Goal: Task Accomplishment & Management: Manage account settings

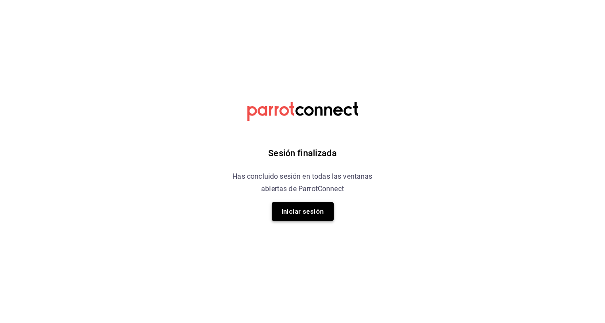
click at [293, 210] on button "Iniciar sesión" at bounding box center [303, 211] width 62 height 19
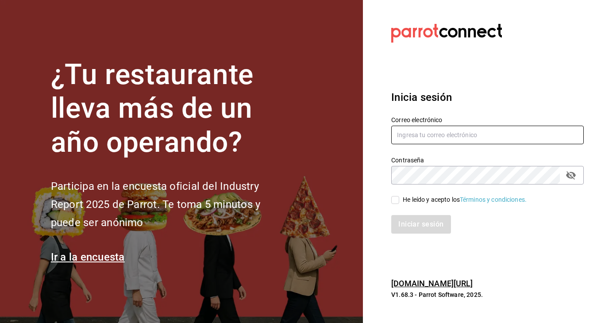
type input "[EMAIL_ADDRESS][DOMAIN_NAME]"
click at [397, 200] on input "He leído y acepto los Términos y condiciones." at bounding box center [395, 200] width 8 height 8
checkbox input "true"
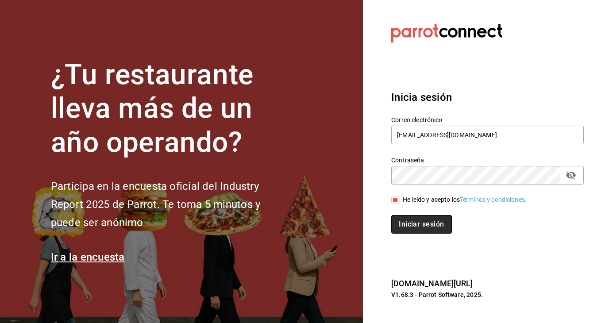
click at [405, 222] on button "Iniciar sesión" at bounding box center [421, 224] width 60 height 19
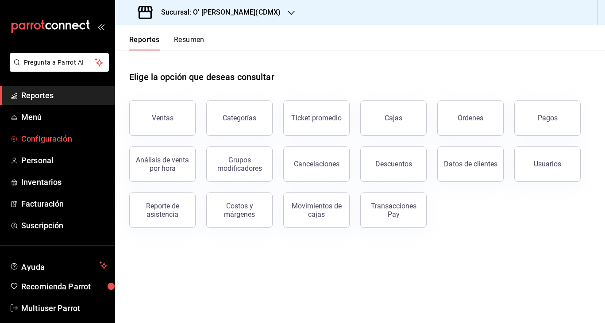
click at [44, 139] on span "Configuración" at bounding box center [64, 139] width 86 height 12
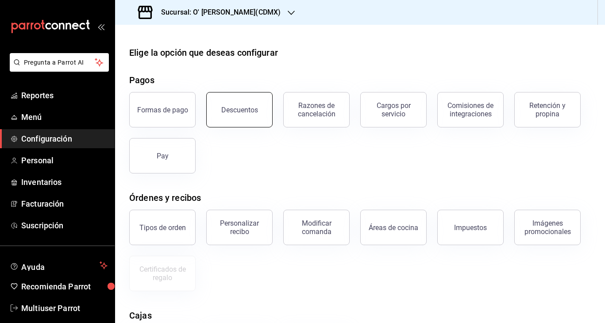
click at [227, 96] on button "Descuentos" at bounding box center [239, 109] width 66 height 35
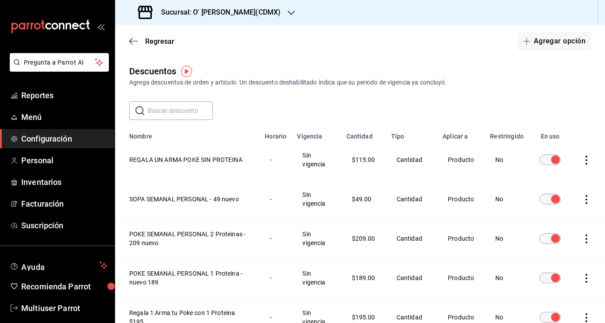
click at [233, 18] on div "Sucursal: O' [PERSON_NAME](CDMX)" at bounding box center [210, 12] width 176 height 25
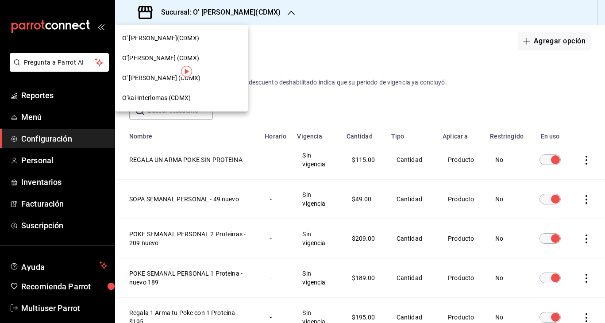
click at [159, 101] on span "O'kai Interlomas (CDMX)" at bounding box center [156, 97] width 69 height 9
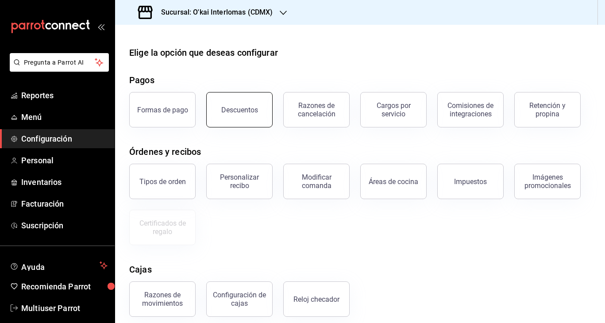
click at [251, 103] on button "Descuentos" at bounding box center [239, 109] width 66 height 35
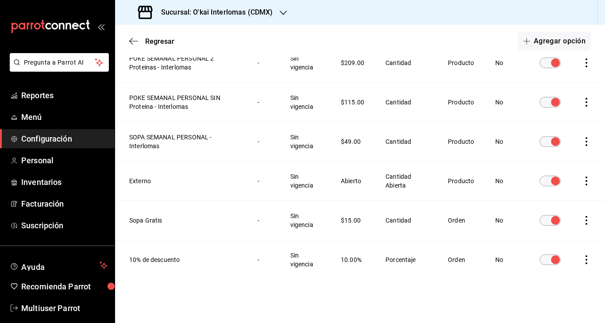
scroll to position [375, 0]
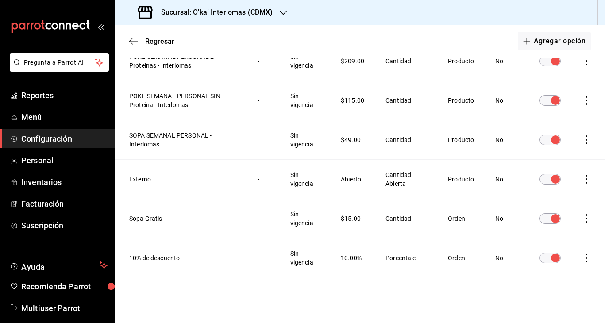
click at [585, 256] on icon "actions" at bounding box center [586, 258] width 9 height 9
click at [562, 247] on span "Duplicar" at bounding box center [546, 245] width 39 height 11
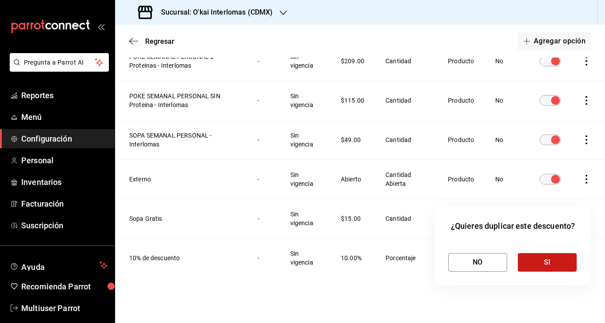
click at [548, 260] on button "SI" at bounding box center [547, 262] width 59 height 19
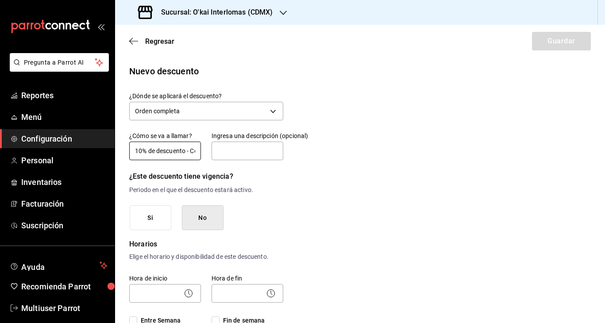
click at [143, 150] on input "10% de descuento - Copia" at bounding box center [165, 151] width 72 height 19
click at [180, 150] on input "15% de descuento - Copia" at bounding box center [165, 151] width 72 height 19
type input "15% de descuento"
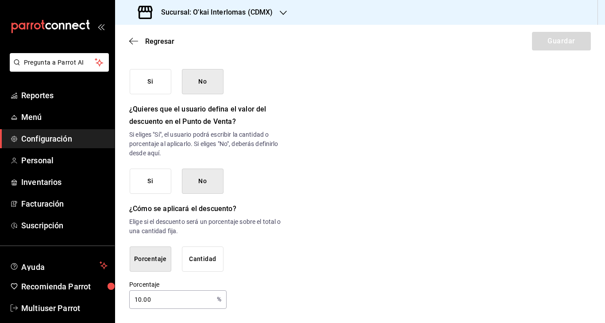
scroll to position [436, 0]
click at [141, 300] on input "10.00" at bounding box center [171, 300] width 84 height 18
type input "1.00"
type input "15"
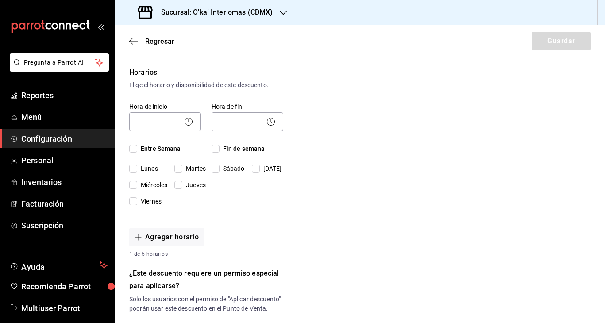
scroll to position [164, 0]
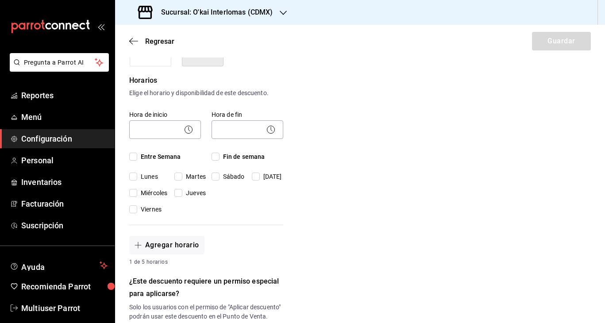
click at [135, 154] on input "Entre Semana" at bounding box center [133, 157] width 8 height 8
checkbox input "true"
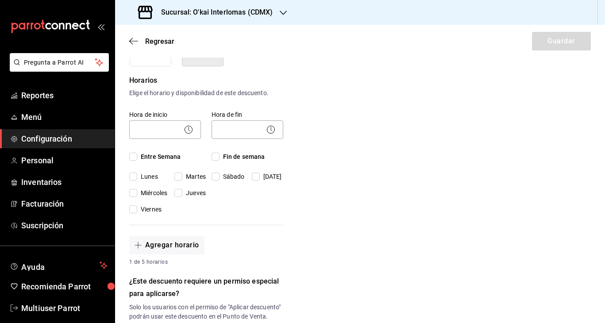
checkbox input "true"
click at [214, 155] on input "Fin de semana" at bounding box center [216, 157] width 8 height 8
checkbox input "true"
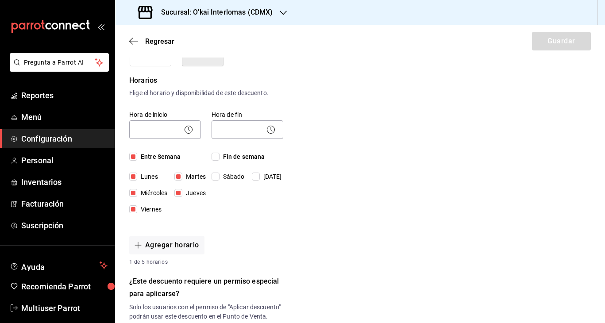
checkbox input "true"
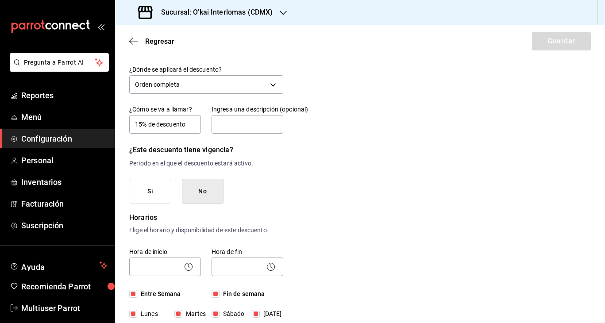
scroll to position [0, 0]
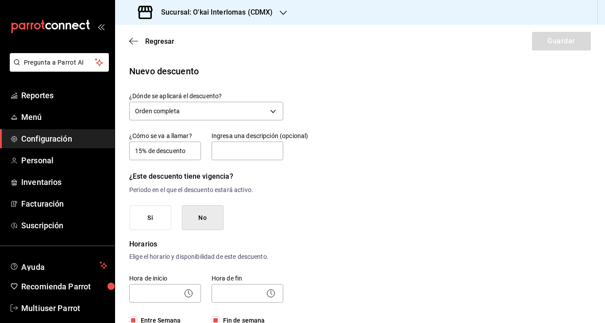
click at [212, 213] on button "No" at bounding box center [203, 217] width 42 height 25
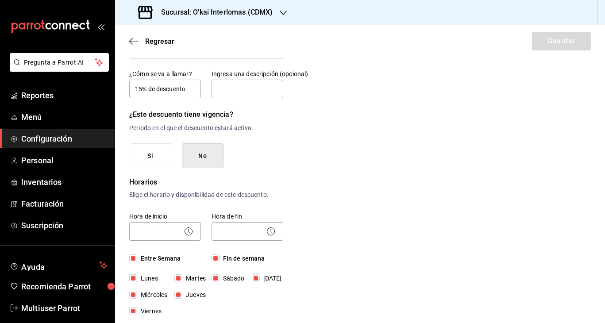
scroll to position [64, 0]
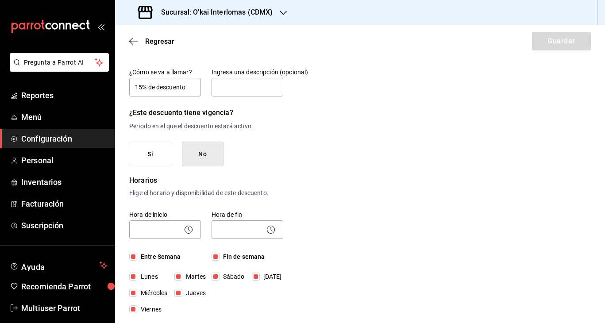
click at [187, 228] on icon at bounding box center [188, 229] width 11 height 11
click at [170, 230] on body "Pregunta a Parrot AI Reportes Menú Configuración Personal Inventarios Facturaci…" at bounding box center [302, 161] width 605 height 323
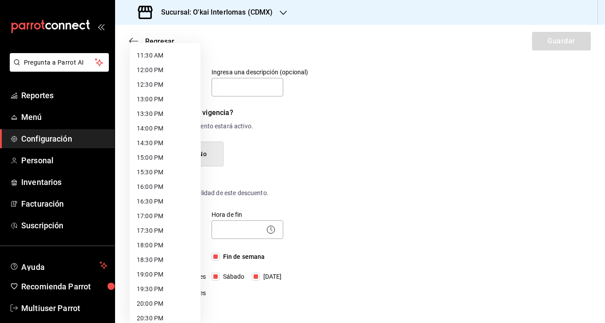
scroll to position [315, 0]
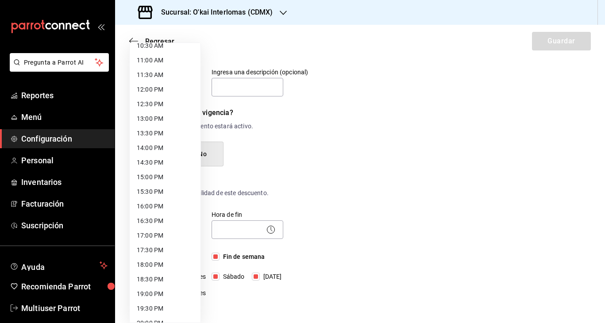
click at [162, 92] on li "12:00 PM" at bounding box center [165, 89] width 71 height 15
type input "12:00"
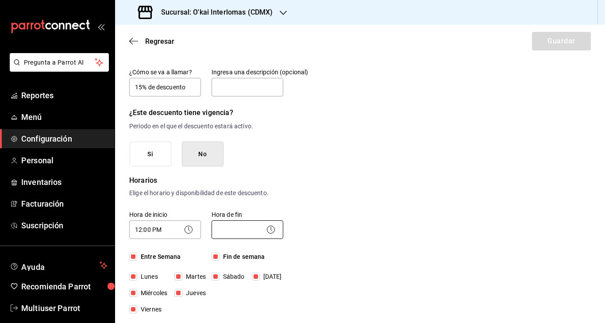
click at [244, 228] on body "Pregunta a Parrot AI Reportes Menú Configuración Personal Inventarios Facturaci…" at bounding box center [302, 161] width 605 height 323
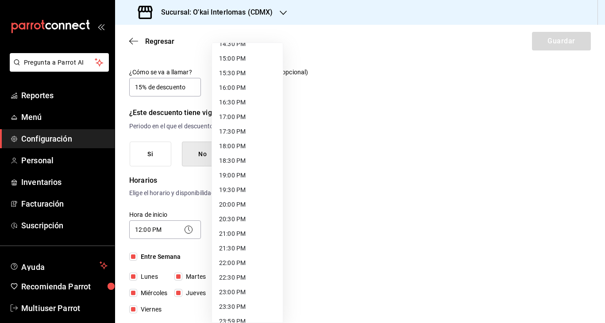
scroll to position [443, 0]
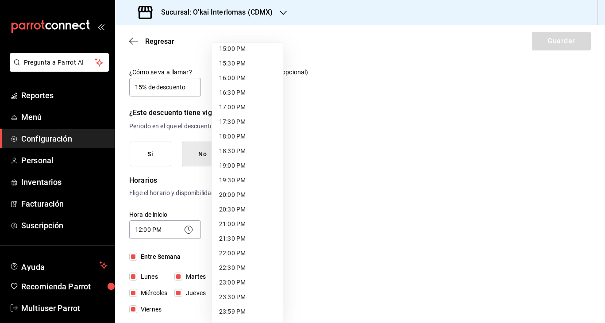
click at [241, 254] on li "22:00 PM" at bounding box center [247, 253] width 71 height 15
type input "22:00"
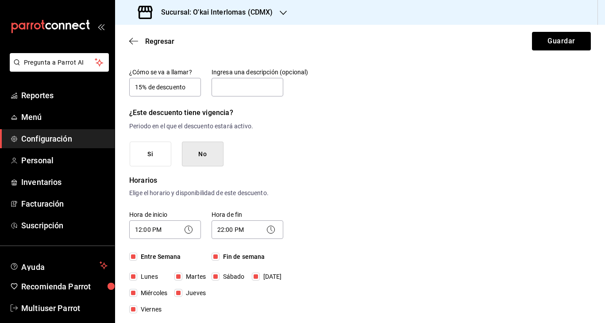
click at [564, 45] on button "Guardar" at bounding box center [561, 41] width 59 height 19
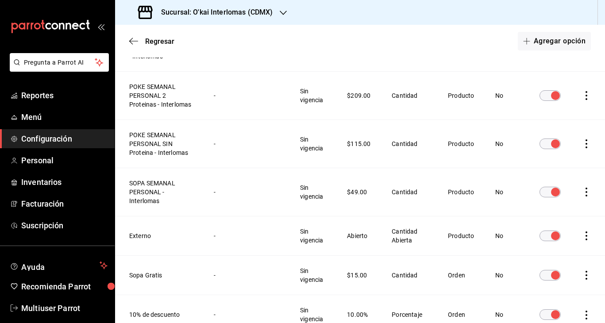
scroll to position [468, 0]
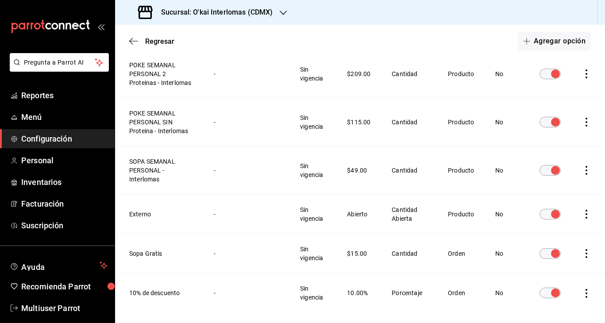
click at [588, 289] on icon "actions" at bounding box center [586, 293] width 9 height 9
click at [342, 292] on div at bounding box center [302, 161] width 605 height 323
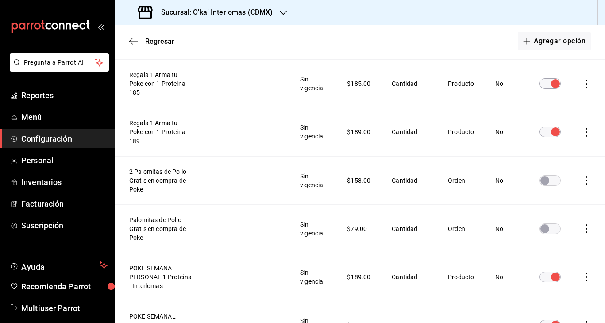
scroll to position [220, 0]
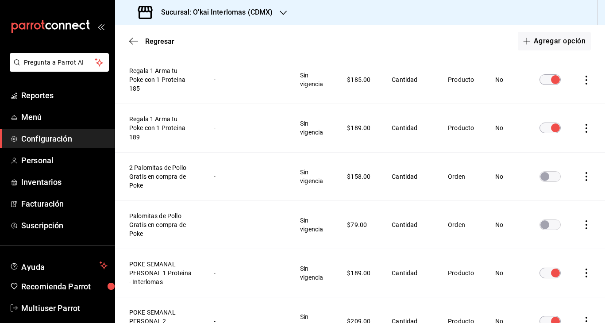
click at [583, 220] on icon "actions" at bounding box center [586, 224] width 9 height 9
click at [548, 177] on span "Duplicar" at bounding box center [546, 177] width 39 height 11
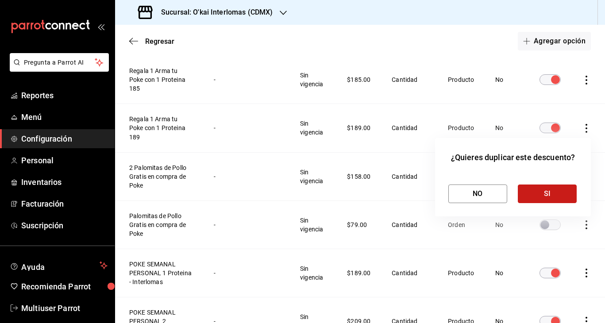
click at [542, 197] on button "SI" at bounding box center [547, 194] width 59 height 19
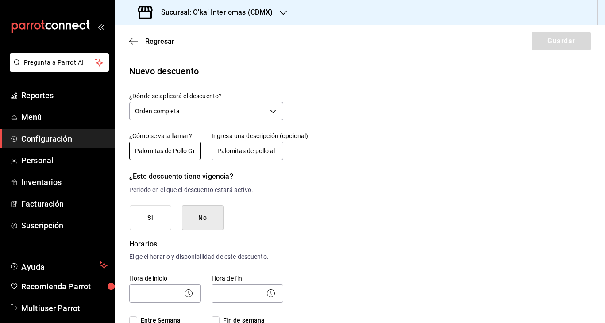
click at [186, 151] on input "Palomitas de Pollo Gratis en compra de Poke - Copia" at bounding box center [165, 151] width 72 height 19
drag, startPoint x: 187, startPoint y: 151, endPoint x: 105, endPoint y: 149, distance: 81.5
click at [105, 149] on div "Pregunta a Parrot AI Reportes Menú Configuración Personal Inventarios Facturaci…" at bounding box center [302, 161] width 605 height 323
type input "EDAMAMES Gratis en compra de Poke - Copia"
click at [240, 151] on input "Palomitas de pollo al comprar un Poke en Interlomas" at bounding box center [248, 151] width 72 height 19
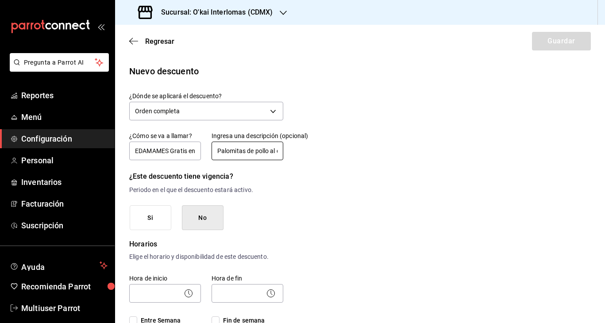
click at [240, 151] on input "Palomitas de pollo al comprar un Poke en Interlomas" at bounding box center [248, 151] width 72 height 19
type input "EDAMAMES NATURALES"
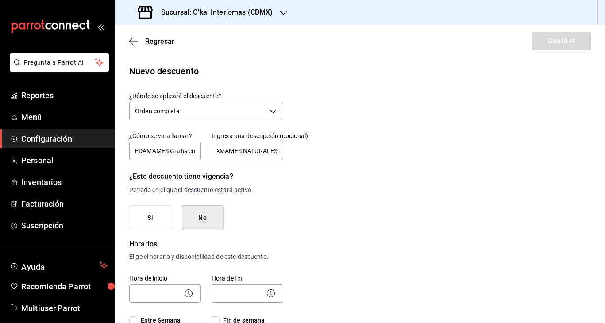
scroll to position [0, 0]
click at [175, 150] on input "EDAMAMES Gratis en compra de Poke - Copia" at bounding box center [165, 151] width 72 height 19
drag, startPoint x: 175, startPoint y: 152, endPoint x: 252, endPoint y: 152, distance: 76.6
click at [252, 152] on div "¿Cómo se va a llamar? EDAMAMES Gratis en compra de Poke - Copia Ingresa una des…" at bounding box center [201, 141] width 165 height 40
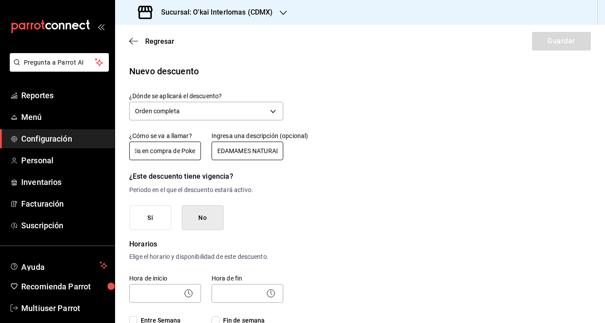
scroll to position [0, 47]
type input "EDAMAMES Gratis en compra de Poke"
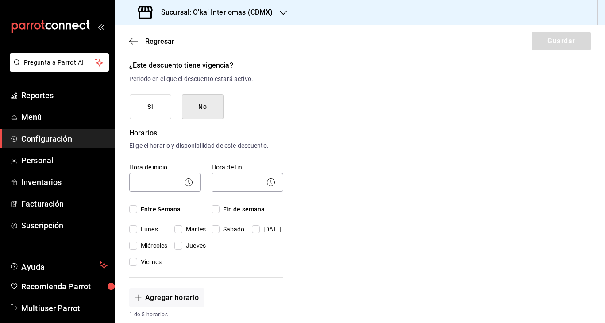
scroll to position [118, 0]
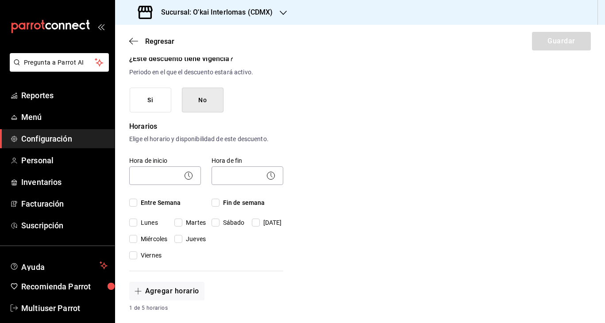
click at [185, 174] on icon at bounding box center [188, 175] width 11 height 11
click at [131, 206] on input "Entre Semana" at bounding box center [133, 203] width 8 height 8
checkbox input "true"
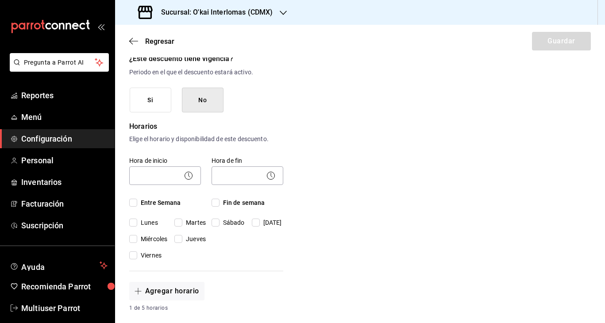
checkbox input "true"
click at [216, 200] on input "Fin de semana" at bounding box center [216, 203] width 8 height 8
checkbox input "true"
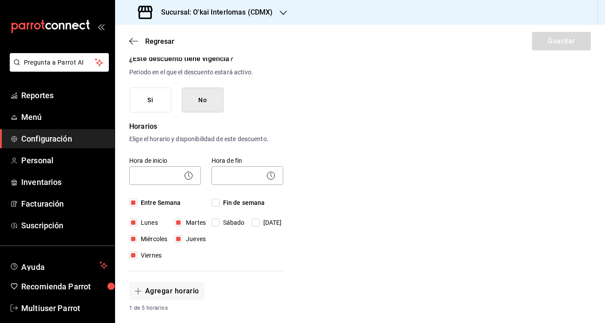
checkbox input "true"
click at [153, 176] on body "Pregunta a Parrot AI Reportes Menú Configuración Personal Inventarios Facturaci…" at bounding box center [302, 161] width 605 height 323
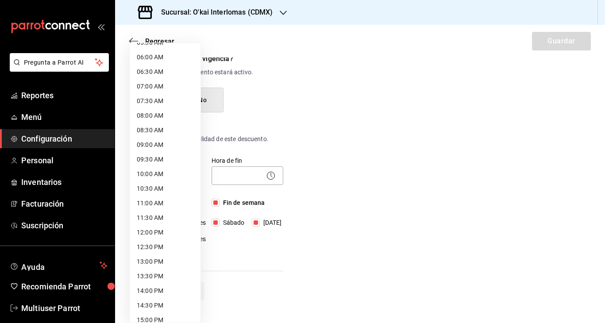
scroll to position [201, 0]
click at [166, 204] on li "12:00 PM" at bounding box center [165, 203] width 71 height 15
type input "12:00"
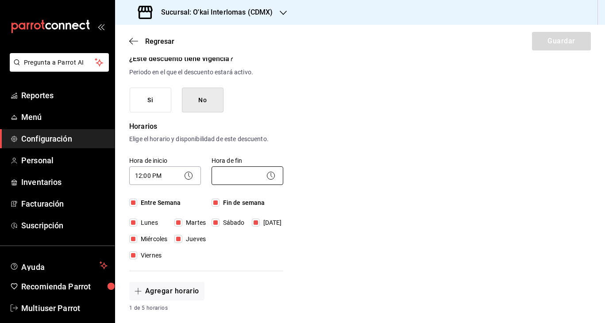
click at [228, 173] on body "Pregunta a Parrot AI Reportes Menú Configuración Personal Inventarios Facturaci…" at bounding box center [302, 161] width 605 height 323
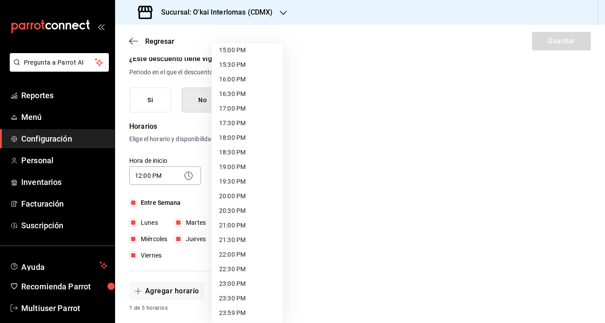
scroll to position [443, 0]
click at [246, 250] on li "22:00 PM" at bounding box center [247, 253] width 71 height 15
type input "22:00"
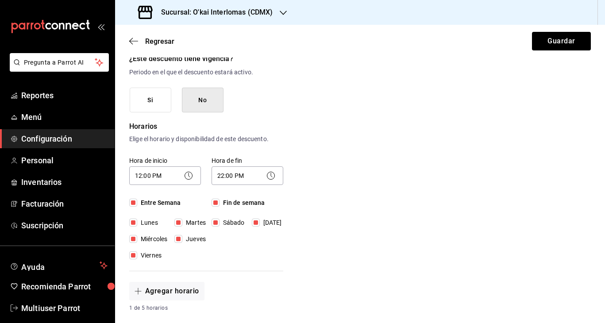
click at [350, 233] on div "Nuevo descuento ¿Dónde se aplicará el descuento? Orden completa ORDER ¿Cómo se …" at bounding box center [360, 283] width 490 height 672
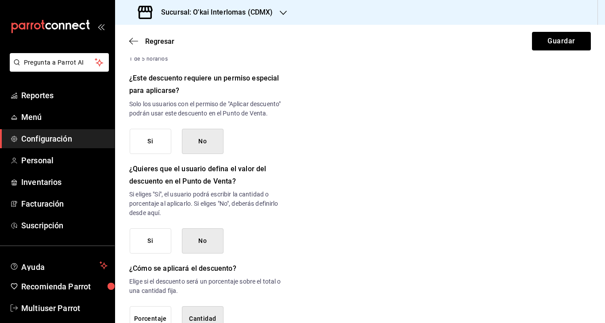
scroll to position [437, 0]
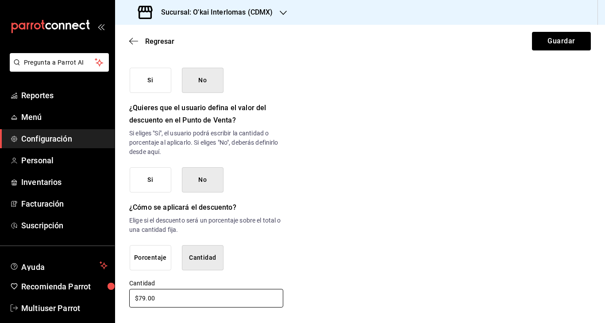
click at [141, 297] on input "$79.00" at bounding box center [206, 298] width 154 height 19
type input "$69.00"
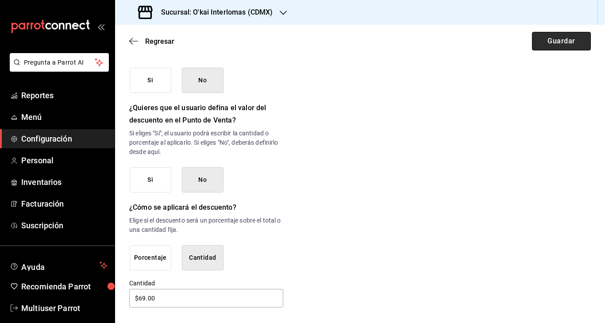
click at [565, 39] on button "Guardar" at bounding box center [561, 41] width 59 height 19
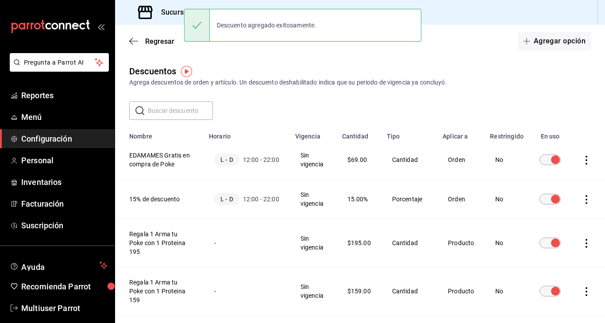
click at [584, 157] on icon "actions" at bounding box center [586, 160] width 9 height 9
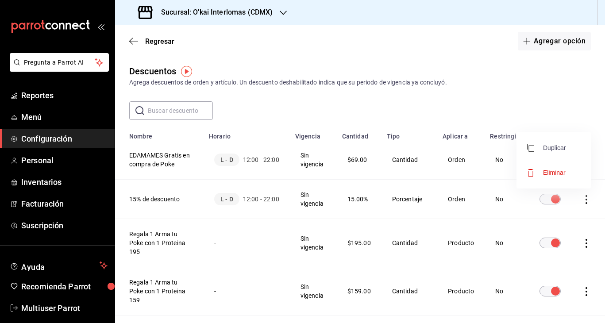
click at [560, 152] on span "Duplicar" at bounding box center [546, 148] width 39 height 11
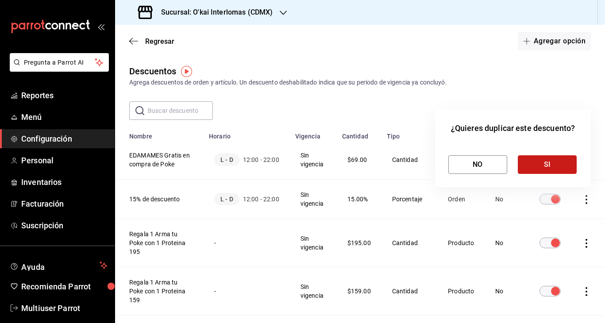
click at [548, 164] on button "SI" at bounding box center [547, 164] width 59 height 19
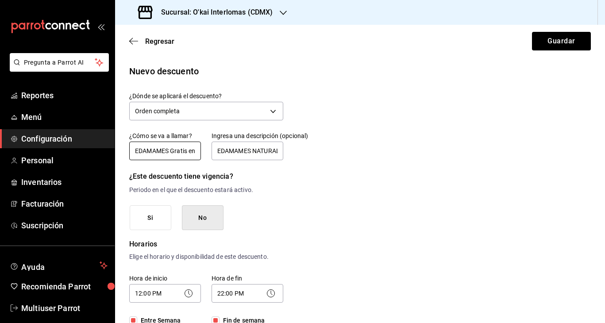
click at [170, 150] on input "EDAMAMES Gratis en compra de Poke - Copia" at bounding box center [165, 151] width 72 height 19
type input "EDAMAMES SPICY Gratis en compra de Poke"
click at [266, 150] on input "EDAMAMES NATURALES" at bounding box center [248, 151] width 72 height 19
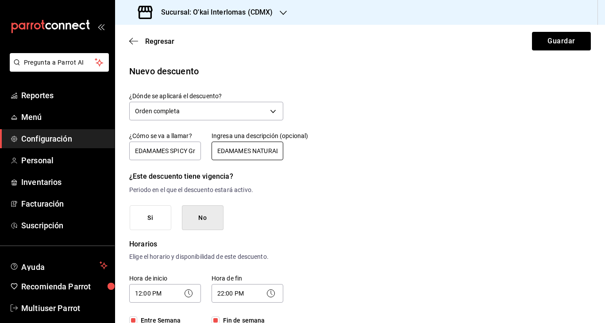
click at [266, 150] on input "EDAMAMES NATURALES" at bounding box center [248, 151] width 72 height 19
type input "EDAMAMES SPICY"
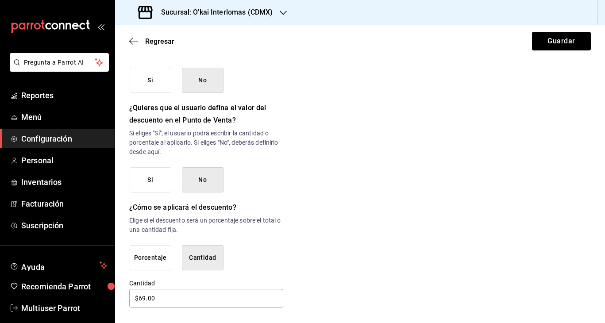
scroll to position [437, 0]
click at [145, 300] on input "$69.00" at bounding box center [206, 298] width 154 height 19
type input "$6.00"
type input "$76.00"
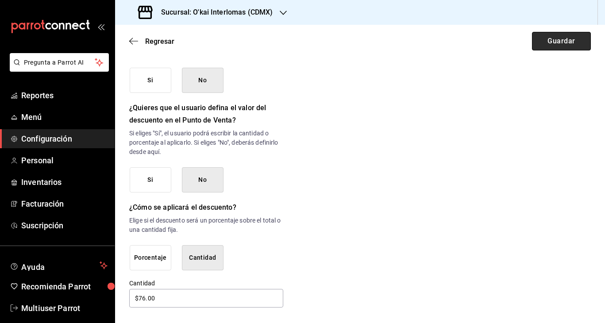
click at [564, 50] on button "Guardar" at bounding box center [561, 41] width 59 height 19
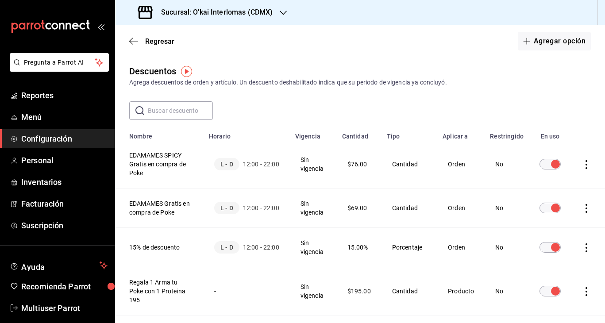
click at [260, 11] on h3 "Sucursal: O'kai Interlomas (CDMX)" at bounding box center [213, 12] width 119 height 11
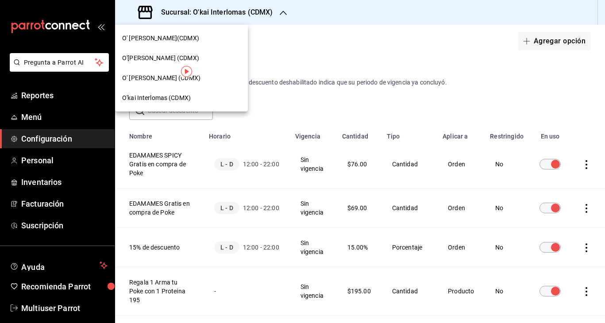
click at [413, 56] on div at bounding box center [302, 161] width 605 height 323
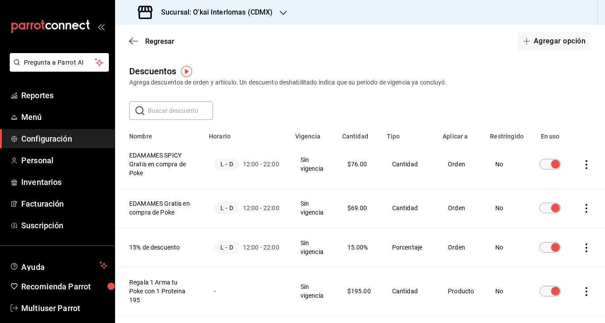
click at [584, 162] on icon "actions" at bounding box center [586, 164] width 9 height 9
click at [406, 92] on div at bounding box center [302, 161] width 605 height 323
click at [232, 11] on h3 "Sucursal: O'kai Interlomas (CDMX)" at bounding box center [213, 12] width 119 height 11
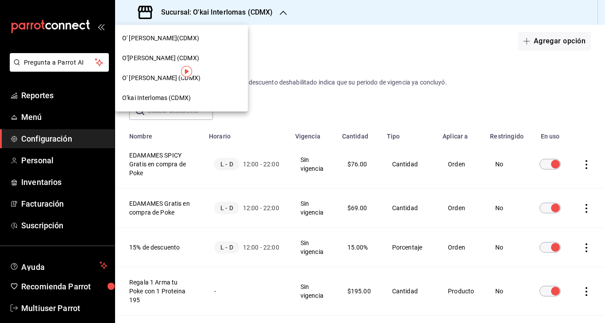
click at [172, 36] on span "O' [PERSON_NAME](CDMX)" at bounding box center [160, 38] width 77 height 9
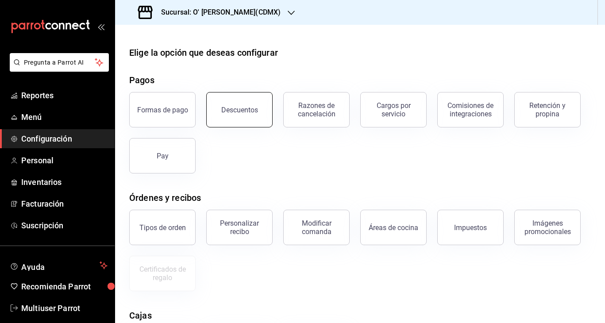
click at [256, 121] on button "Descuentos" at bounding box center [239, 109] width 66 height 35
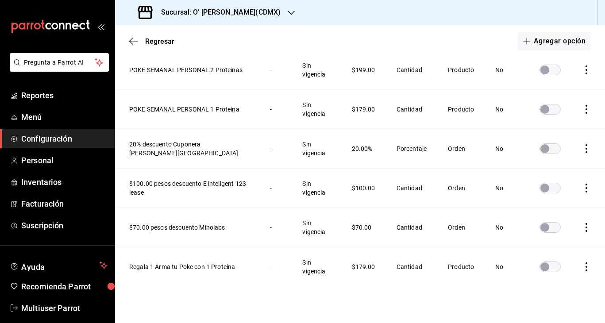
scroll to position [493, 0]
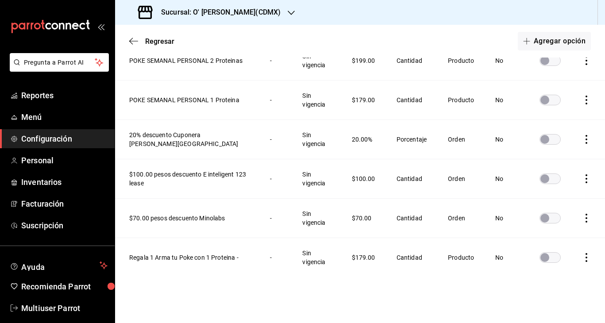
click at [586, 137] on icon "actions" at bounding box center [586, 139] width 9 height 9
click at [563, 131] on span "Duplicar" at bounding box center [546, 127] width 39 height 11
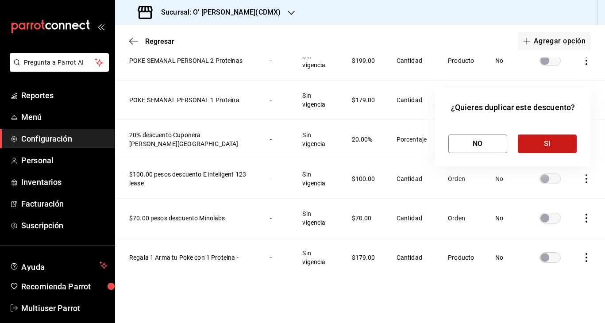
click at [550, 142] on button "SI" at bounding box center [547, 144] width 59 height 19
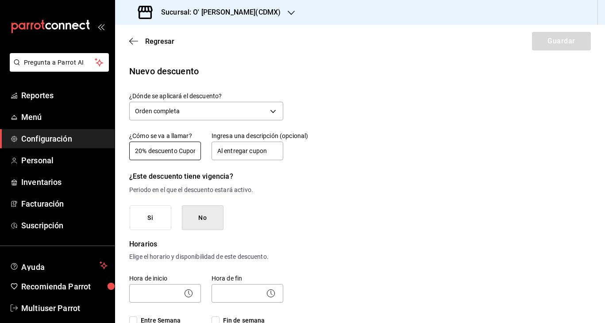
click at [138, 151] on input "20% descuento Cuponera [PERSON_NAME][GEOGRAPHIC_DATA] - [GEOGRAPHIC_DATA]" at bounding box center [165, 151] width 72 height 19
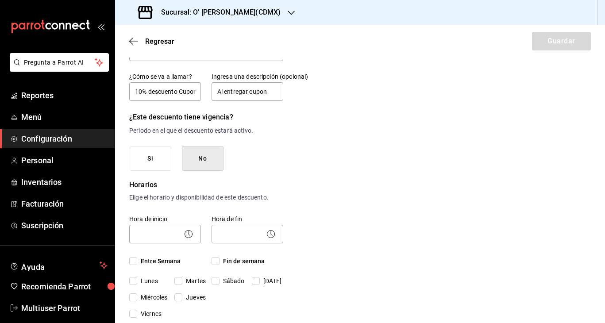
scroll to position [62, 0]
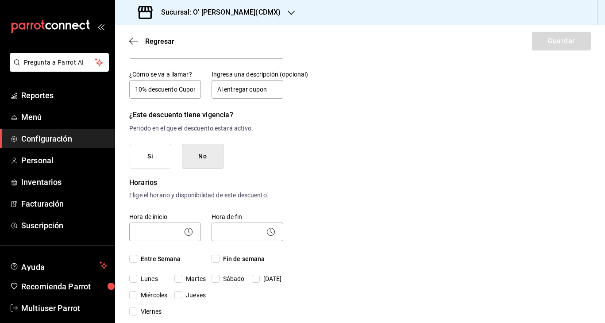
type input "10% descuento Cuponera [PERSON_NAME][GEOGRAPHIC_DATA] - [GEOGRAPHIC_DATA]"
click at [131, 258] on input "Entre Semana" at bounding box center [133, 259] width 8 height 8
checkbox input "true"
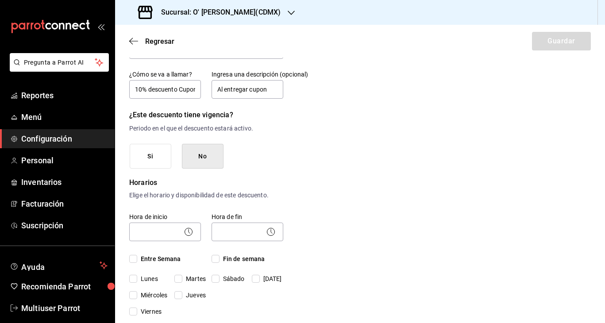
checkbox input "true"
click at [214, 259] on input "Fin de semana" at bounding box center [216, 259] width 8 height 8
checkbox input "true"
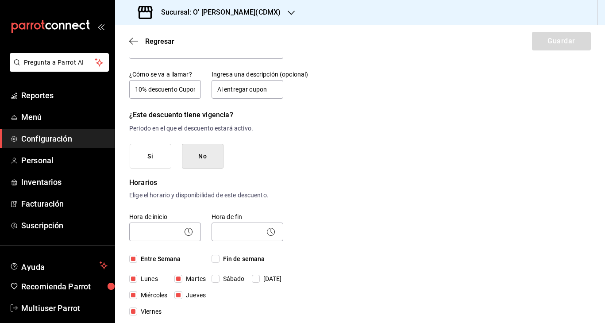
checkbox input "true"
click at [189, 231] on icon at bounding box center [190, 231] width 2 height 4
click at [159, 227] on body "Pregunta a Parrot AI Reportes Menú Configuración Personal Inventarios Facturaci…" at bounding box center [302, 161] width 605 height 323
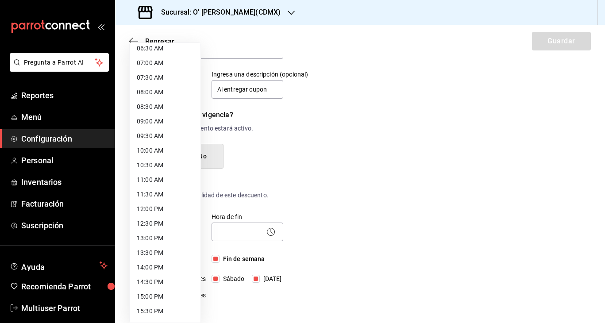
scroll to position [197, 0]
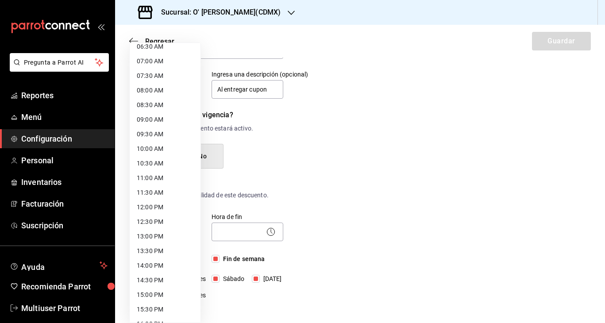
click at [159, 204] on li "12:00 PM" at bounding box center [165, 207] width 71 height 15
type input "12:00"
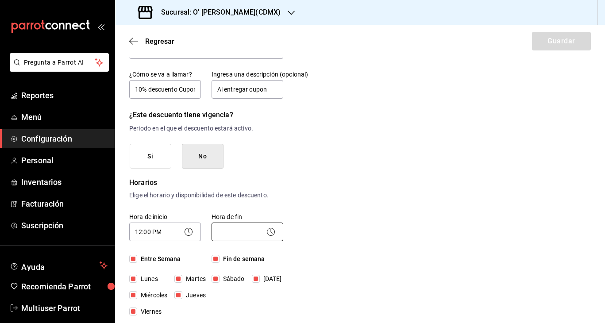
click at [246, 234] on body "Pregunta a Parrot AI Reportes Menú Configuración Personal Inventarios Facturaci…" at bounding box center [302, 161] width 605 height 323
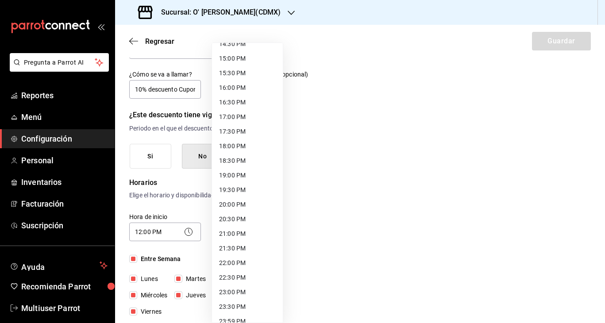
scroll to position [443, 0]
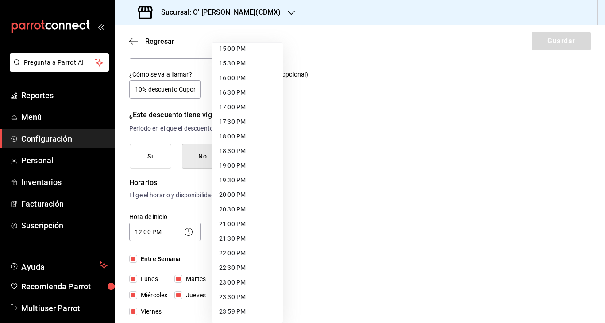
click at [241, 254] on li "22:00 PM" at bounding box center [247, 253] width 71 height 15
type input "22:00"
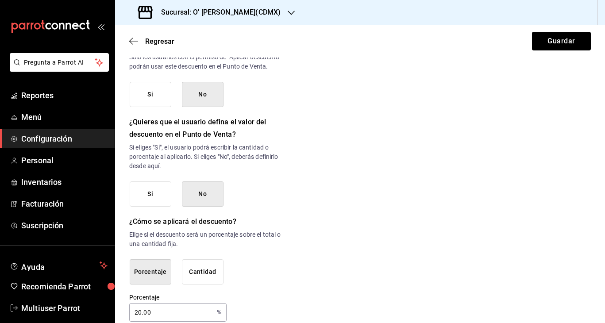
scroll to position [436, 0]
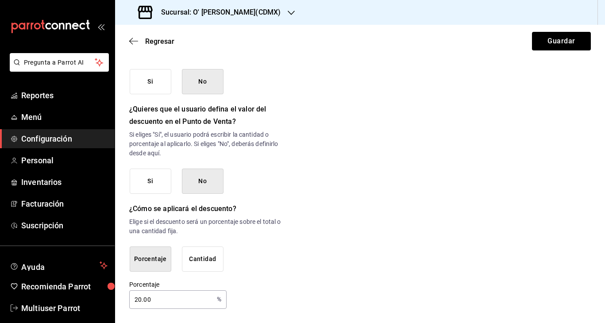
click at [137, 301] on input "20.00" at bounding box center [171, 300] width 84 height 18
type input "0.00"
type input "10"
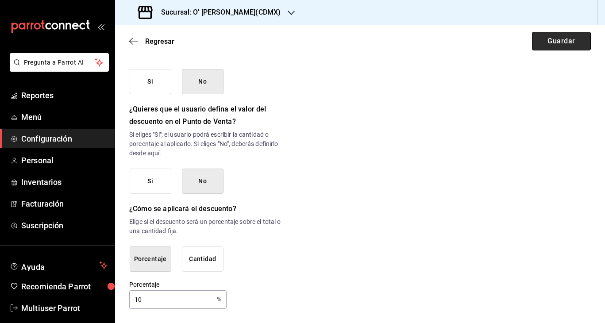
click at [571, 44] on button "Guardar" at bounding box center [561, 41] width 59 height 19
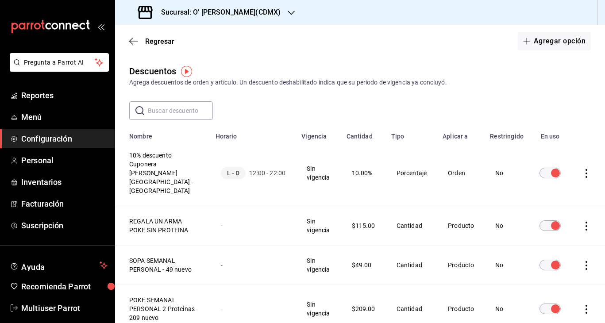
click at [583, 169] on icon "actions" at bounding box center [586, 173] width 9 height 9
click at [562, 151] on span "Duplicar" at bounding box center [546, 152] width 39 height 11
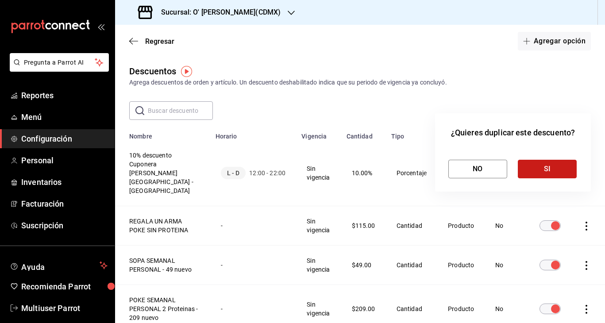
click at [538, 167] on button "SI" at bounding box center [547, 169] width 59 height 19
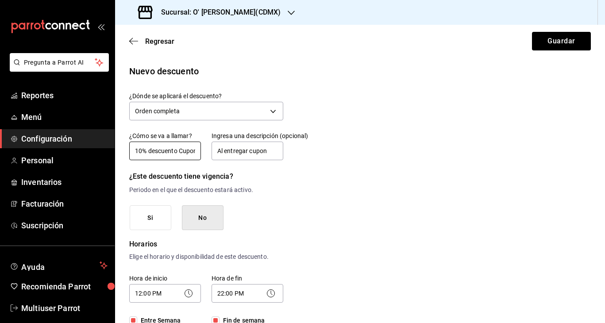
click at [141, 151] on input "10% descuento Cuponera [PERSON_NAME][GEOGRAPHIC_DATA] - [GEOGRAPHIC_DATA] - [GE…" at bounding box center [165, 151] width 72 height 19
type input "15% descuento Cuponera [PERSON_NAME][GEOGRAPHIC_DATA] - [GEOGRAPHIC_DATA] - [GE…"
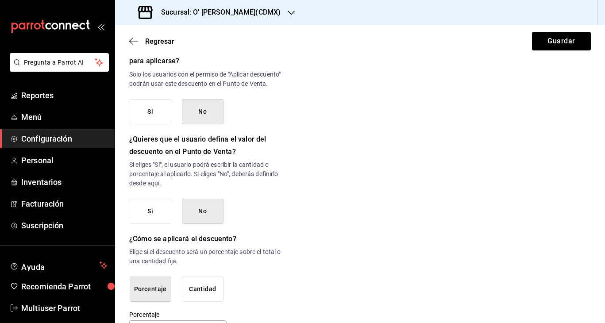
scroll to position [436, 0]
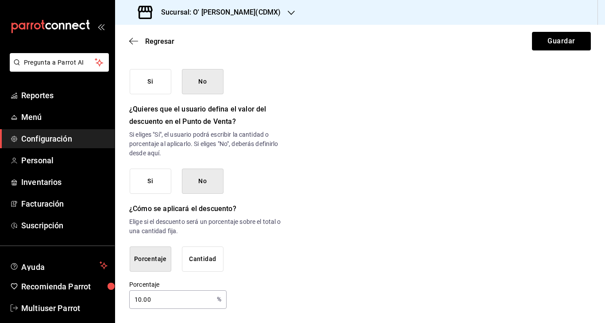
click at [144, 300] on input "10.00" at bounding box center [171, 300] width 84 height 18
type input "15"
click at [555, 43] on button "Guardar" at bounding box center [561, 41] width 59 height 19
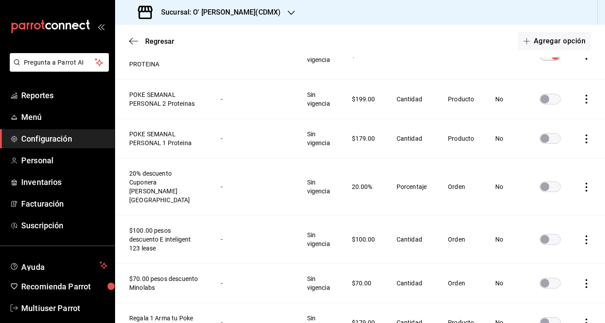
scroll to position [625, 0]
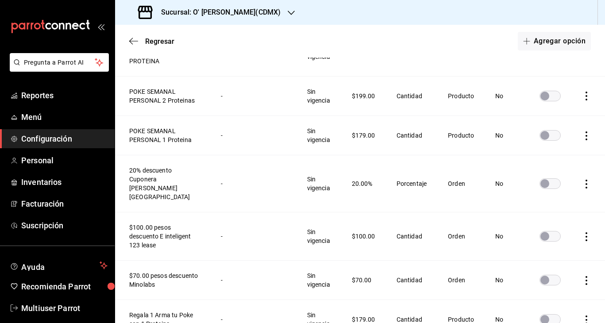
click at [586, 276] on icon "actions" at bounding box center [586, 280] width 9 height 9
click at [564, 209] on span "Duplicar" at bounding box center [546, 205] width 39 height 11
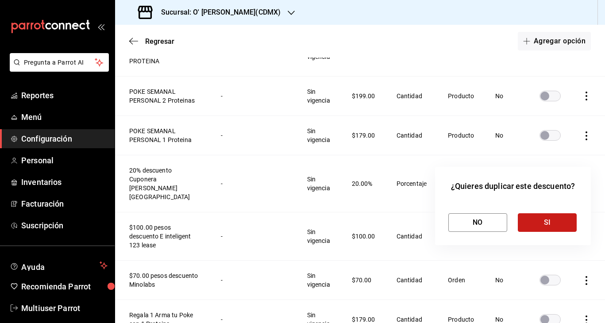
click at [536, 221] on button "SI" at bounding box center [547, 222] width 59 height 19
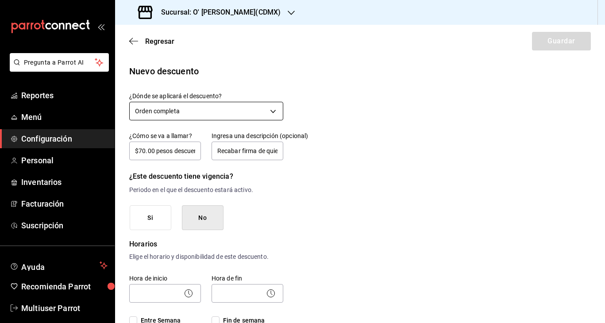
click at [257, 109] on body "Pregunta a Parrot AI Reportes Menú Configuración Personal Inventarios Facturaci…" at bounding box center [302, 161] width 605 height 323
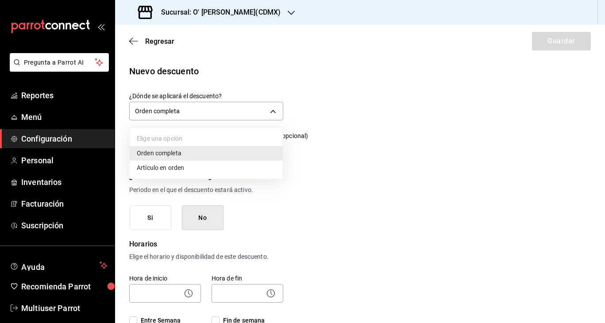
click at [189, 167] on li "Artículo en orden" at bounding box center [206, 168] width 153 height 15
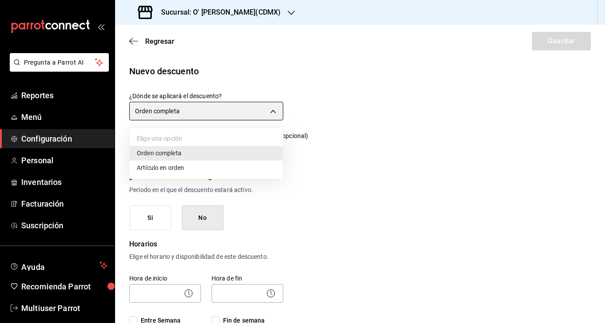
type input "ORDER_ITEM"
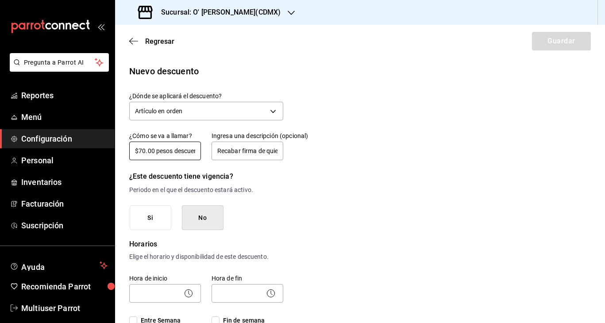
click at [141, 152] on input "$70.00 pesos descuento Minolabs - Copia" at bounding box center [165, 151] width 72 height 19
type input "EDAMAMES Gratis en compra de Poke"
click at [235, 152] on input "Recabar firma de quien recibe el descuento en la lista" at bounding box center [248, 151] width 72 height 19
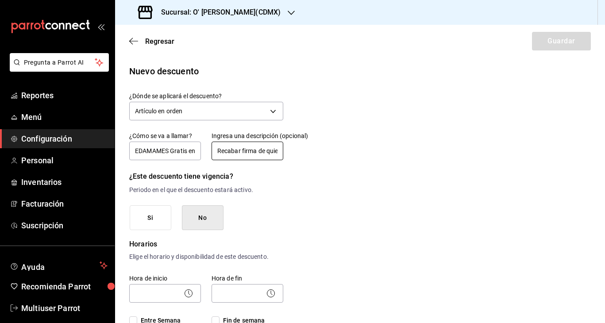
click at [235, 152] on input "Recabar firma de quien recibe el descuento en la lista" at bounding box center [248, 151] width 72 height 19
type input "EDAMAMES NATURALES"
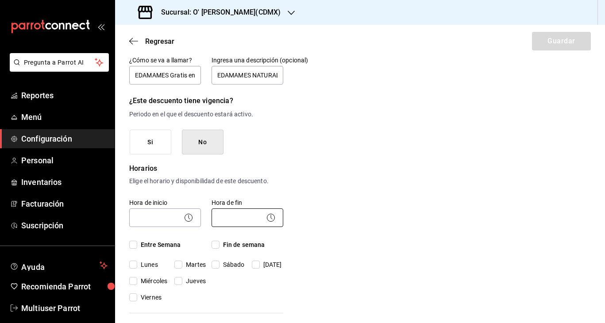
scroll to position [88, 0]
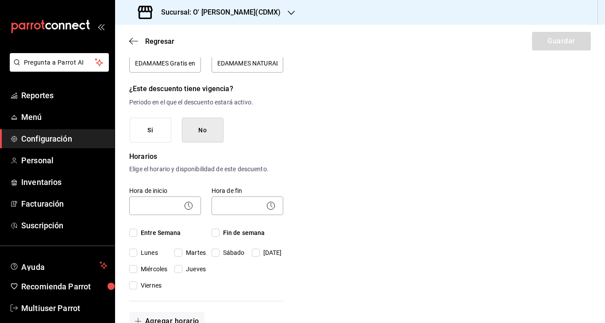
click at [133, 230] on input "Entre Semana" at bounding box center [133, 233] width 8 height 8
checkbox input "true"
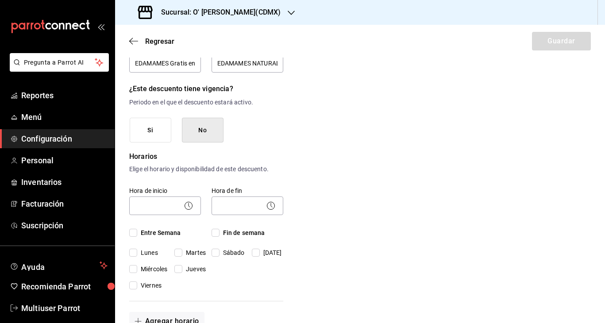
checkbox input "true"
click at [217, 231] on input "Fin de semana" at bounding box center [216, 233] width 8 height 8
checkbox input "true"
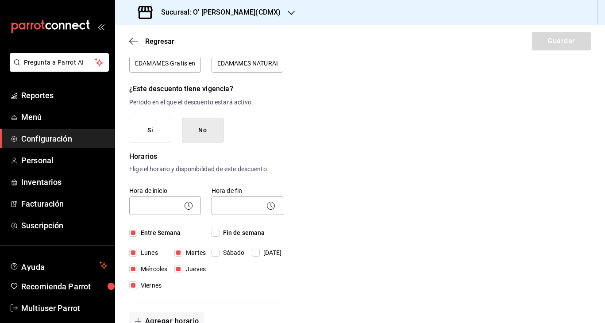
checkbox input "true"
click at [156, 200] on body "Pregunta a Parrot AI Reportes Menú Configuración Personal Inventarios Facturaci…" at bounding box center [302, 161] width 605 height 323
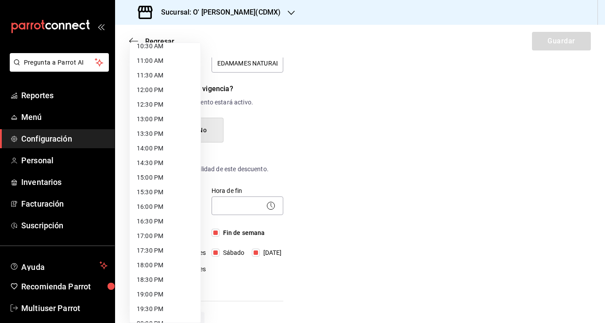
scroll to position [262, 0]
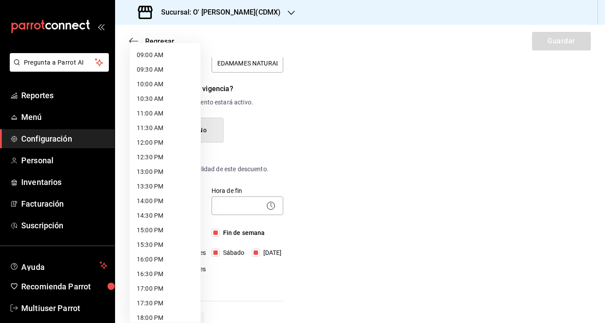
click at [158, 142] on li "12:00 PM" at bounding box center [165, 142] width 71 height 15
type input "12:00"
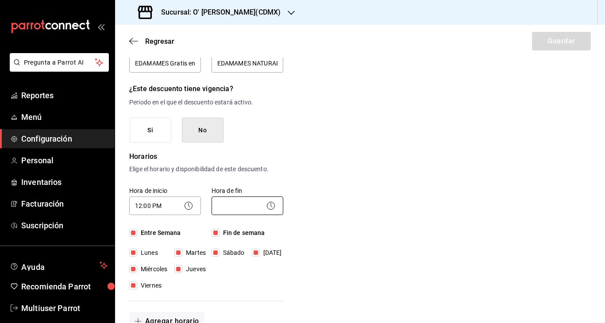
click at [230, 203] on body "Pregunta a Parrot AI Reportes Menú Configuración Personal Inventarios Facturaci…" at bounding box center [302, 161] width 605 height 323
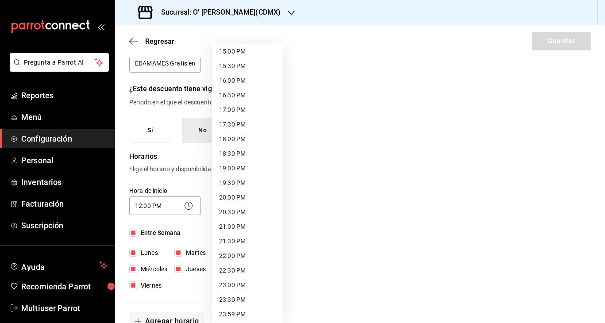
scroll to position [443, 0]
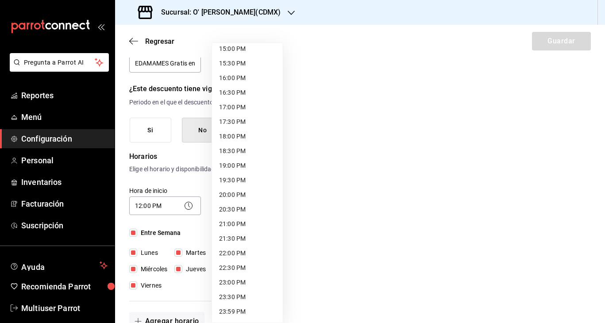
click at [235, 255] on li "22:00 PM" at bounding box center [247, 253] width 71 height 15
type input "22:00"
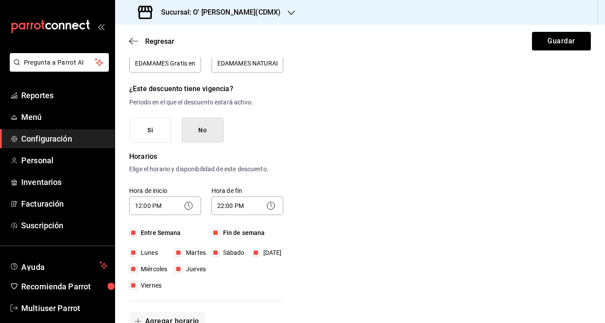
click at [347, 227] on div "Nuevo descuento ¿Dónde se aplicará el descuento? Artículo en orden ORDER_ITEM ¿…" at bounding box center [360, 313] width 490 height 672
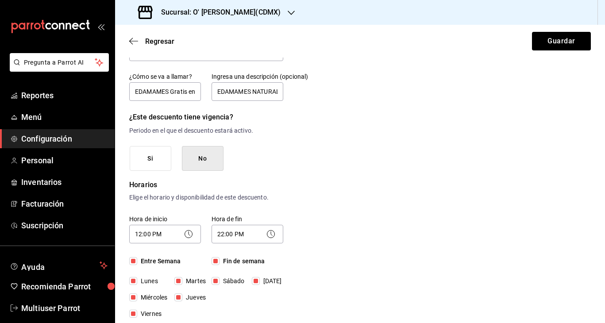
scroll to position [0, 0]
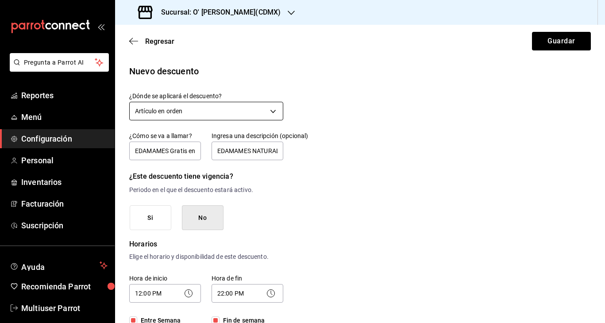
click at [180, 107] on body "Pregunta a Parrot AI Reportes Menú Configuración Personal Inventarios Facturaci…" at bounding box center [302, 161] width 605 height 323
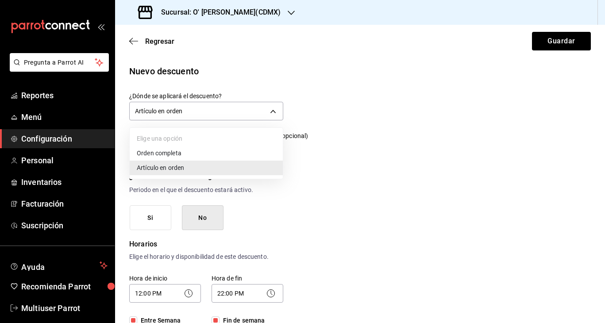
click at [169, 149] on li "Orden completa" at bounding box center [206, 153] width 153 height 15
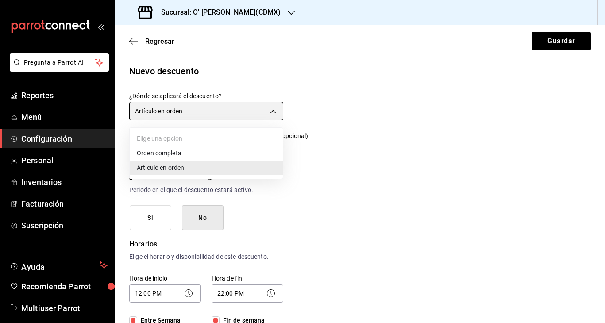
type input "ORDER"
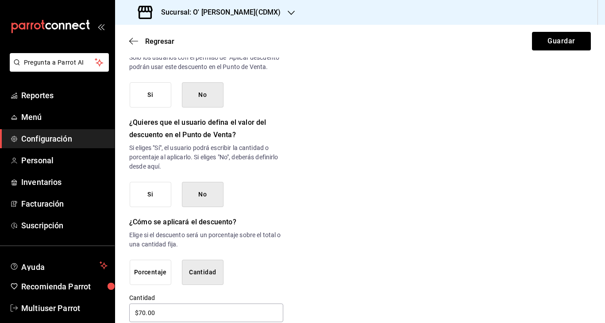
scroll to position [437, 0]
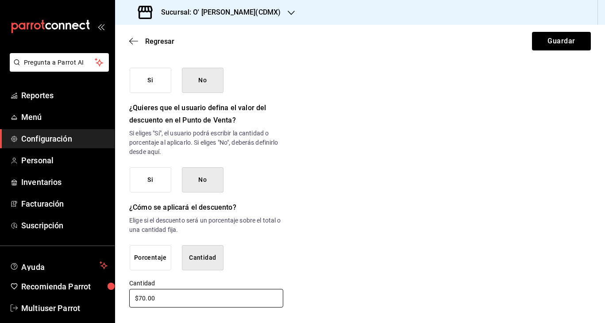
click at [145, 299] on input "$70.00" at bounding box center [206, 298] width 154 height 19
type input "$7.00"
type input "$69.00"
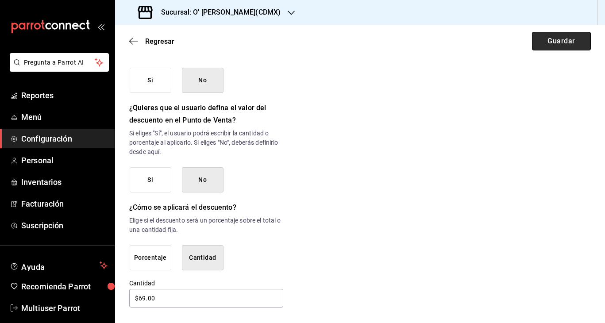
click at [564, 39] on button "Guardar" at bounding box center [561, 41] width 59 height 19
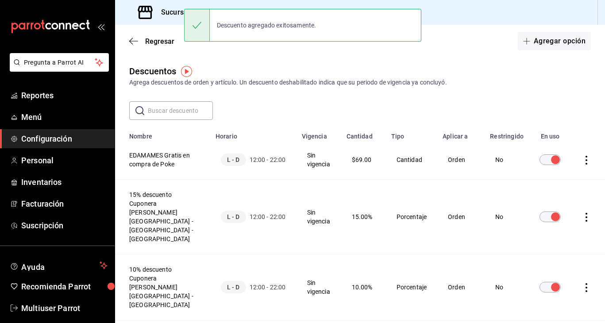
click at [589, 162] on icon "actions" at bounding box center [586, 160] width 9 height 9
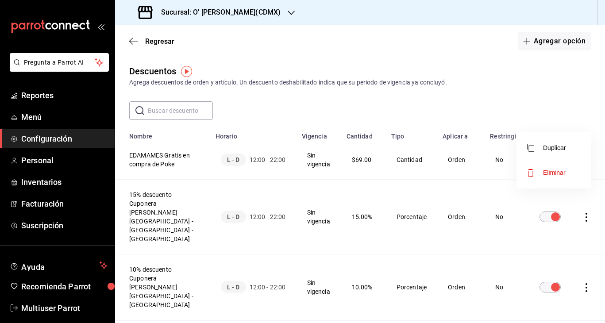
click at [569, 152] on li "Duplicar" at bounding box center [553, 147] width 74 height 25
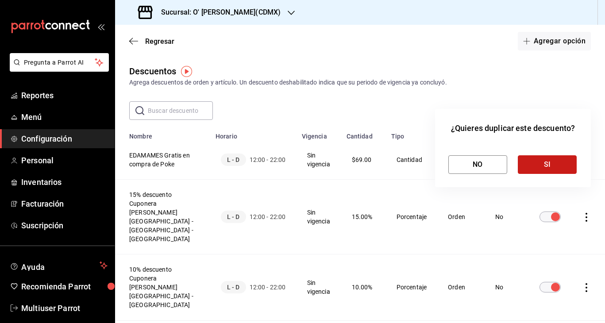
click at [544, 163] on button "SI" at bounding box center [547, 164] width 59 height 19
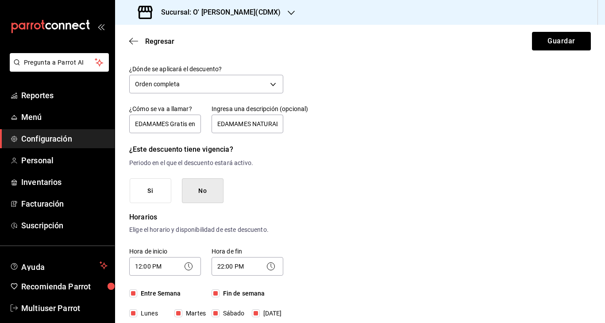
scroll to position [8, 0]
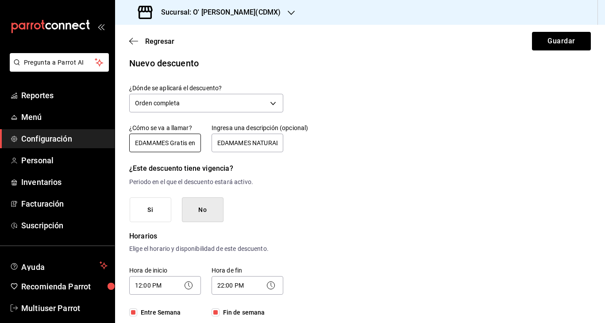
click at [167, 139] on input "EDAMAMES Gratis en compra de Poke - Copia" at bounding box center [165, 143] width 72 height 19
click at [189, 143] on input "EDAMAMES Gratis en compra de Poke - Copia" at bounding box center [165, 143] width 72 height 19
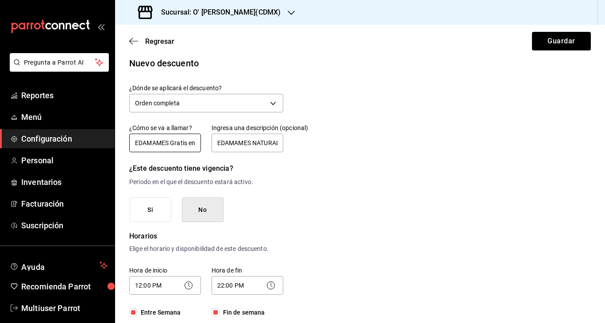
click at [189, 143] on input "EDAMAMES Gratis en compra de Poke - Copia" at bounding box center [165, 143] width 72 height 19
type input "EDAMAMES SPICY Gratis en compra de Poke"
click at [249, 145] on input "EDAMAMES NATURALES" at bounding box center [248, 143] width 72 height 19
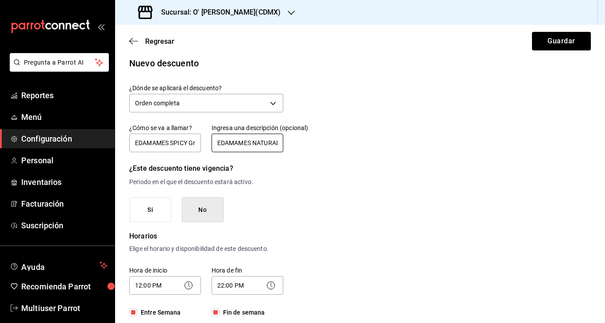
click at [249, 145] on input "EDAMAMES NATURALES" at bounding box center [248, 143] width 72 height 19
type input "EDAMAMES SPICY"
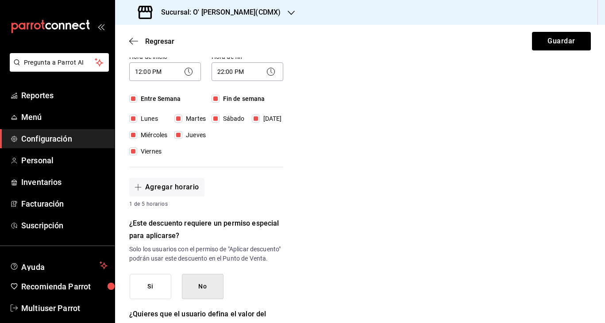
scroll to position [437, 0]
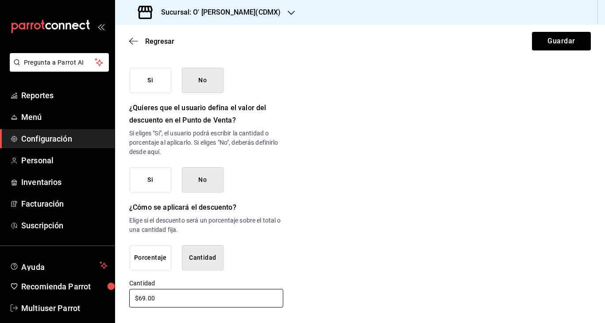
click at [144, 298] on input "$69.00" at bounding box center [206, 298] width 154 height 19
type input "$6.00"
type input "$76.00"
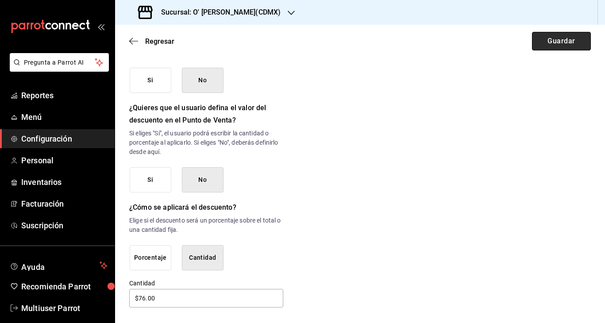
click at [570, 38] on button "Guardar" at bounding box center [561, 41] width 59 height 19
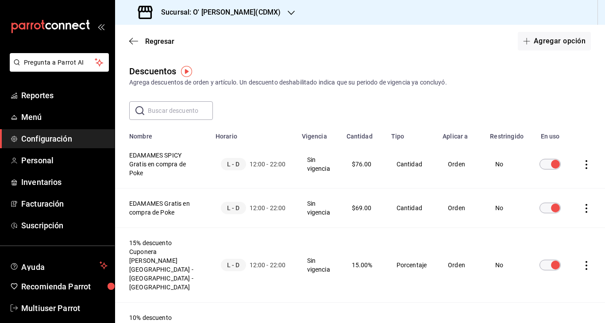
click at [216, 12] on h3 "Sucursal: O' [PERSON_NAME](CDMX)" at bounding box center [217, 12] width 127 height 11
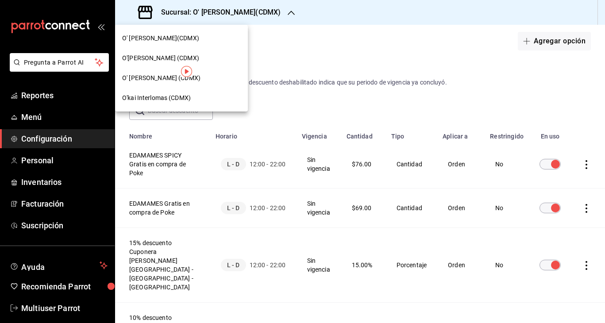
click at [167, 55] on span "O'[PERSON_NAME] (CDMX)" at bounding box center [160, 58] width 77 height 9
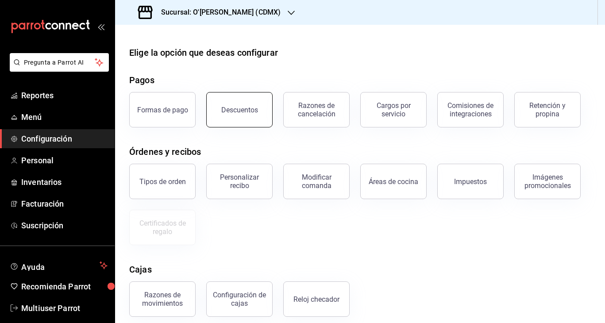
click at [247, 117] on button "Descuentos" at bounding box center [239, 109] width 66 height 35
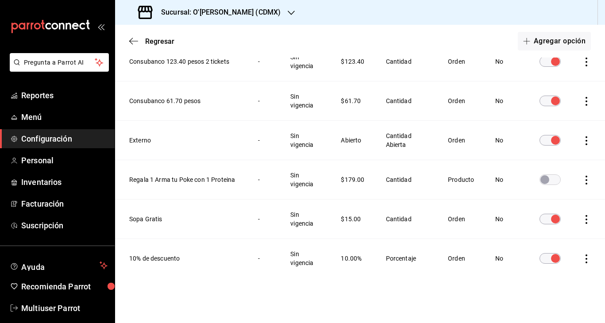
scroll to position [809, 0]
click at [586, 256] on icon "actions" at bounding box center [586, 258] width 9 height 9
click at [558, 241] on span "Duplicar" at bounding box center [546, 245] width 39 height 11
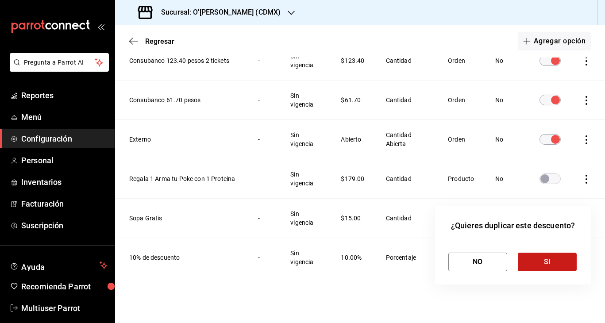
click at [545, 258] on button "SI" at bounding box center [547, 262] width 59 height 19
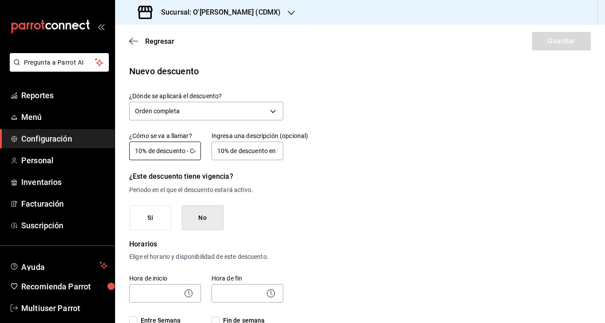
click at [141, 151] on input "10% de descuento - Copia" at bounding box center [165, 151] width 72 height 19
type input "15% de descuento - Copia"
click at [225, 151] on input "10% de descuento en total de la [PERSON_NAME]" at bounding box center [248, 151] width 72 height 19
type input "15% de descuento en total de la [PERSON_NAME]"
click at [186, 150] on input "15% de descuento - Copia" at bounding box center [165, 151] width 72 height 19
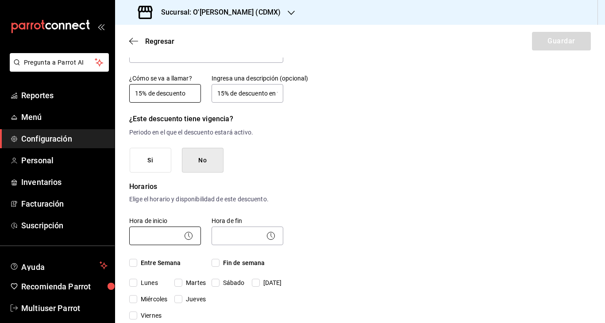
scroll to position [63, 0]
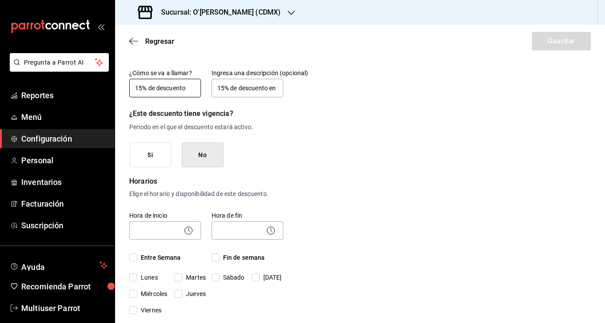
type input "15% de descuento"
click at [136, 254] on input "Entre Semana" at bounding box center [133, 258] width 8 height 8
checkbox input "true"
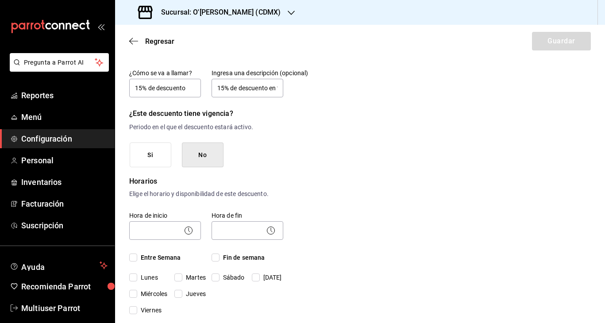
checkbox input "true"
click at [212, 254] on input "Fin de semana" at bounding box center [216, 258] width 8 height 8
checkbox input "true"
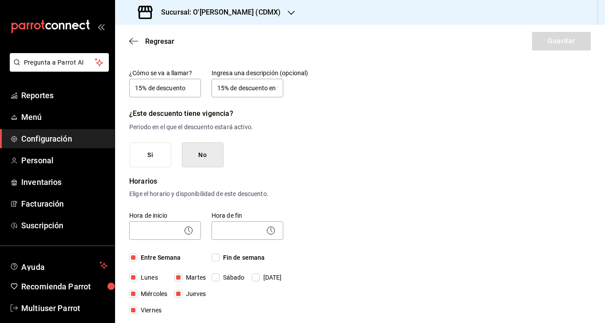
checkbox input "true"
click at [189, 228] on icon at bounding box center [190, 230] width 2 height 4
click at [170, 230] on body "Pregunta a Parrot AI Reportes Menú Configuración Personal Inventarios Facturaci…" at bounding box center [302, 161] width 605 height 323
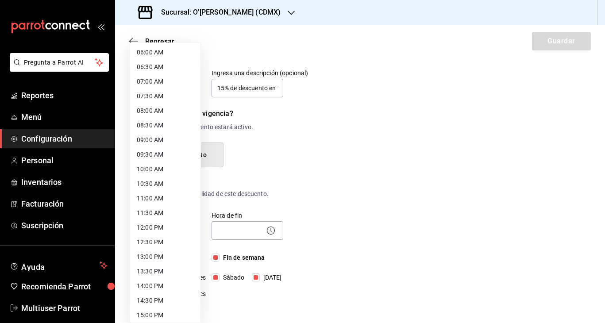
scroll to position [178, 0]
click at [165, 229] on li "12:00 PM" at bounding box center [165, 226] width 71 height 15
type input "12:00"
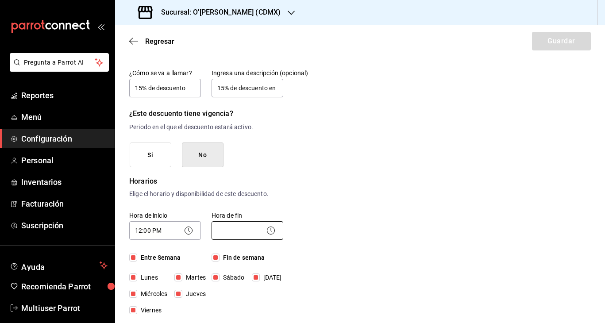
click at [231, 230] on body "Pregunta a Parrot AI Reportes Menú Configuración Personal Inventarios Facturaci…" at bounding box center [302, 161] width 605 height 323
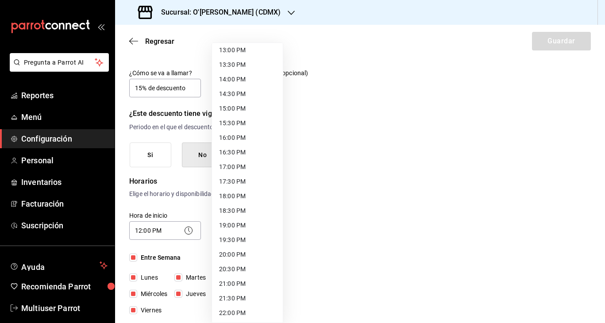
scroll to position [385, 0]
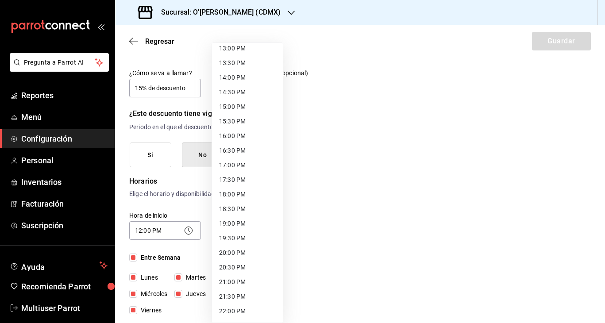
click at [245, 311] on li "22:00 PM" at bounding box center [247, 311] width 71 height 15
type input "22:00"
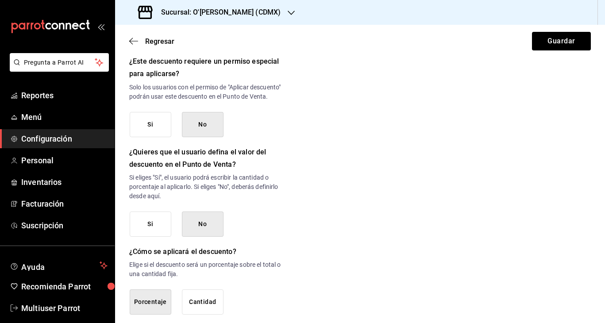
scroll to position [436, 0]
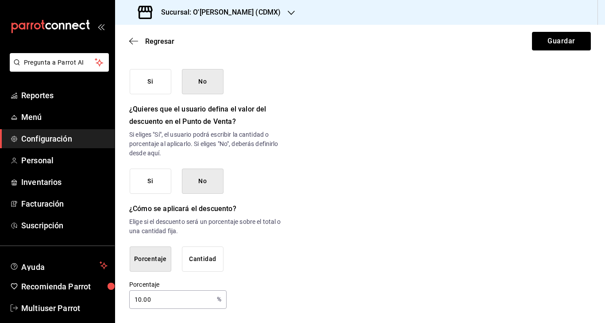
click at [141, 298] on input "10.00" at bounding box center [171, 300] width 84 height 18
type input "1.00"
type input "15"
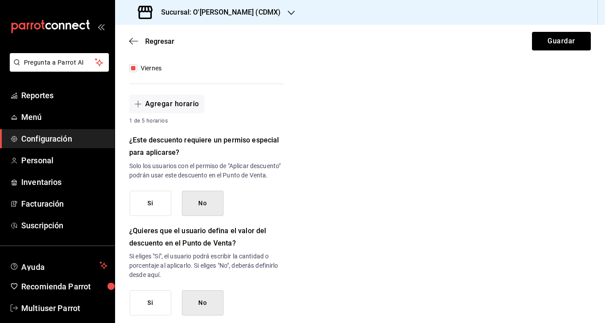
scroll to position [0, 0]
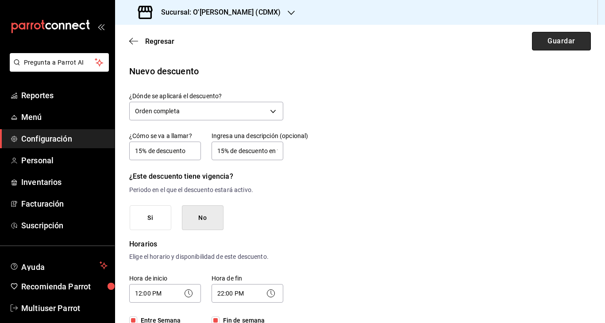
click at [559, 46] on button "Guardar" at bounding box center [561, 41] width 59 height 19
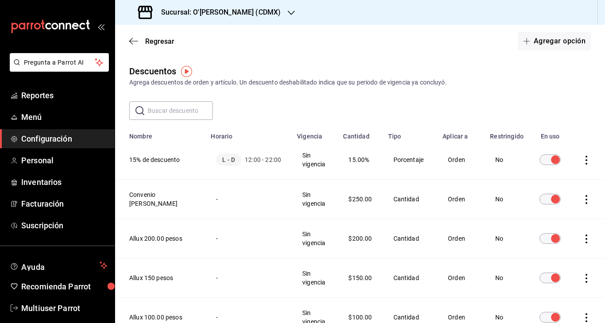
click at [586, 160] on icon "actions" at bounding box center [587, 160] width 2 height 9
click at [552, 149] on span "Duplicar" at bounding box center [546, 148] width 39 height 11
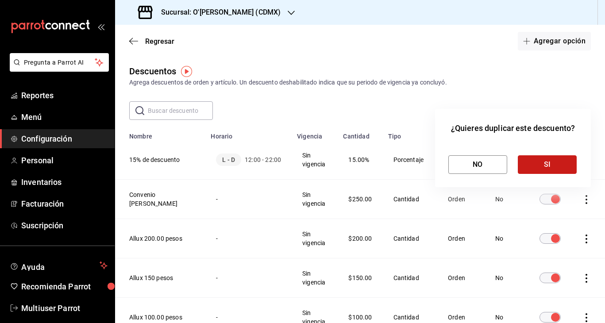
click at [555, 167] on button "SI" at bounding box center [547, 164] width 59 height 19
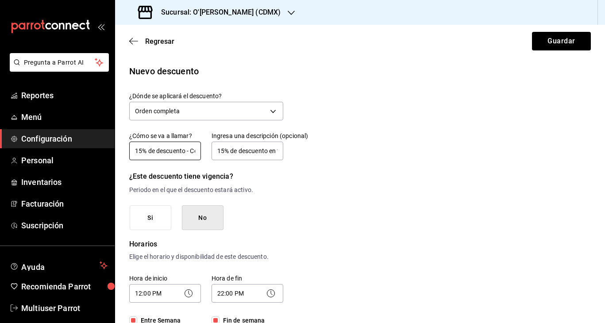
click at [158, 151] on input "15% de descuento - Copia" at bounding box center [165, 151] width 72 height 19
type input "EDAMAMES Gratis en compra de Poke"
click at [247, 151] on input "15% de descuento en total de la [PERSON_NAME]" at bounding box center [248, 151] width 72 height 19
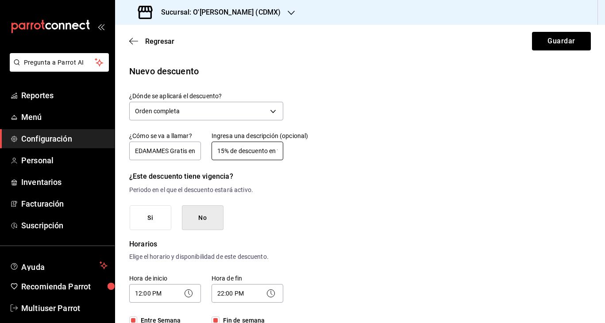
click at [247, 151] on input "15% de descuento en total de la [PERSON_NAME]" at bounding box center [248, 151] width 72 height 19
type input "EDAMAMES NATURALES"
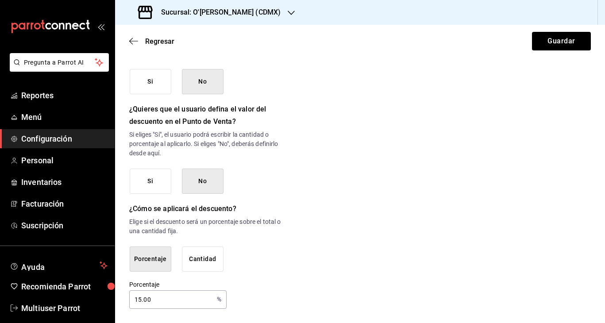
scroll to position [436, 0]
click at [204, 262] on button "Cantidad" at bounding box center [203, 259] width 42 height 25
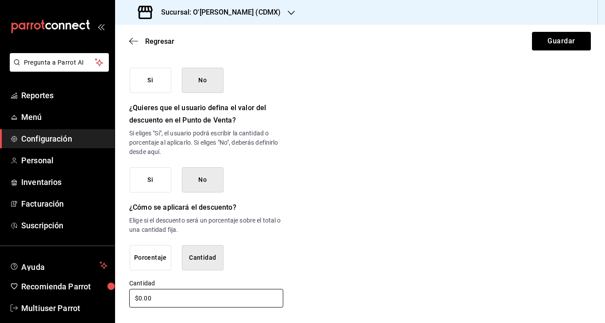
click at [156, 299] on input "$0.00" at bounding box center [206, 298] width 154 height 19
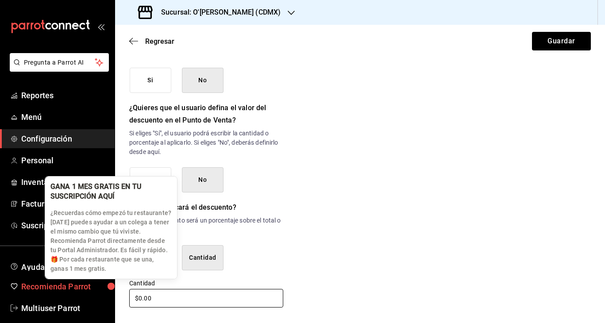
drag, startPoint x: 156, startPoint y: 299, endPoint x: 87, endPoint y: 292, distance: 68.9
click at [89, 292] on div "Pregunta a Parrot AI Reportes Menú Configuración Personal Inventarios Facturaci…" at bounding box center [302, 161] width 605 height 323
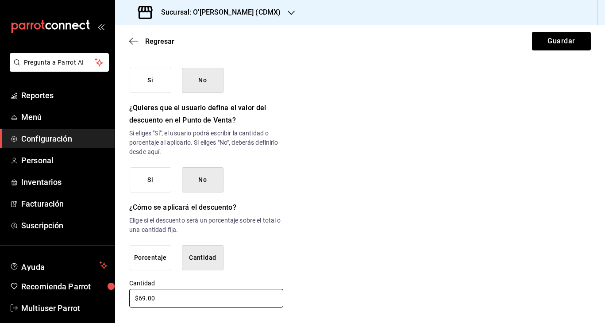
type input "$69.00"
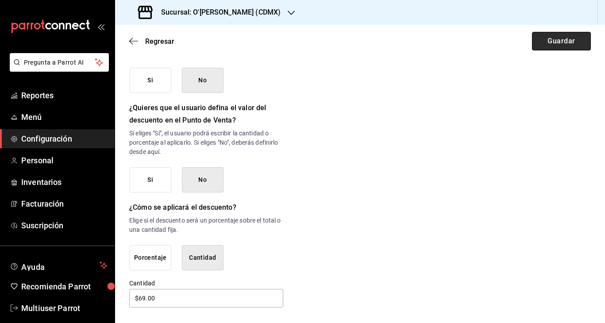
click at [565, 42] on button "Guardar" at bounding box center [561, 41] width 59 height 19
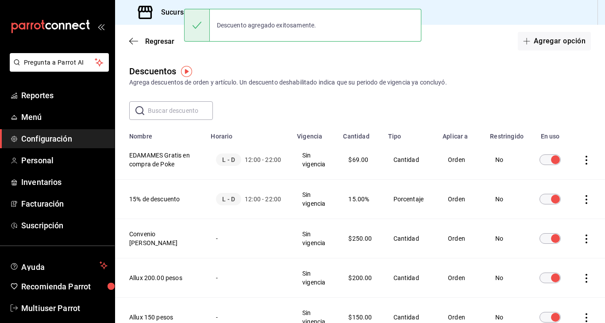
click at [585, 161] on icon "actions" at bounding box center [586, 160] width 9 height 9
click at [563, 148] on span "Duplicar" at bounding box center [546, 148] width 39 height 11
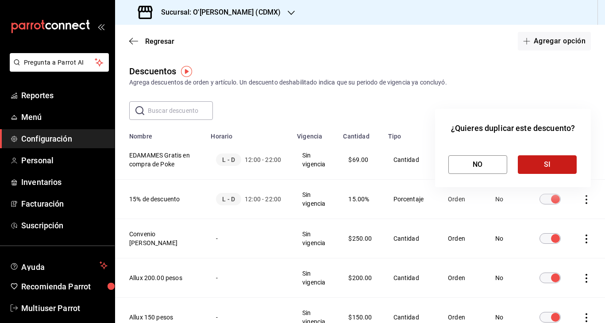
click at [546, 166] on button "SI" at bounding box center [547, 164] width 59 height 19
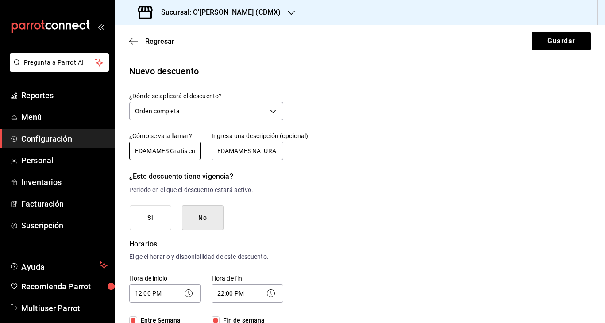
click at [173, 150] on input "EDAMAMES Gratis en compra de Poke - Copia" at bounding box center [165, 151] width 72 height 19
type input "EDAMAMES SPICY Gratis en compra de Poke"
click at [250, 151] on input "EDAMAMES NATURALES" at bounding box center [248, 151] width 72 height 19
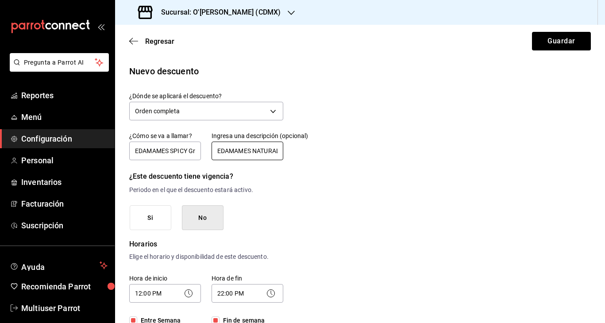
click at [250, 151] on input "EDAMAMES NATURALES" at bounding box center [248, 151] width 72 height 19
type input "EDAMAMES SPICY"
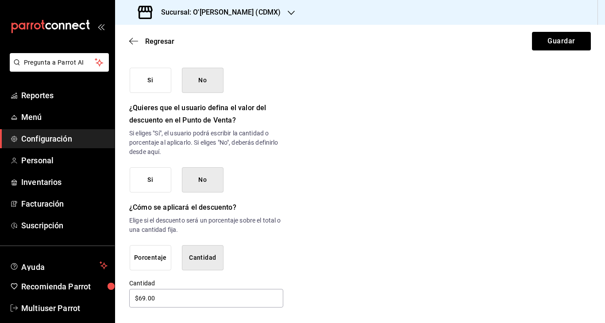
scroll to position [437, 0]
click at [145, 298] on input "$69.00" at bounding box center [206, 298] width 154 height 19
type input "$6.00"
type input "$76.00"
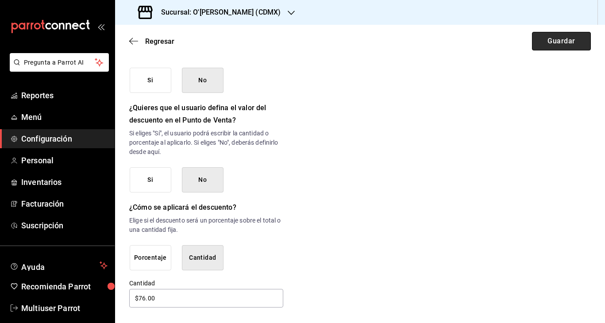
click at [562, 38] on button "Guardar" at bounding box center [561, 41] width 59 height 19
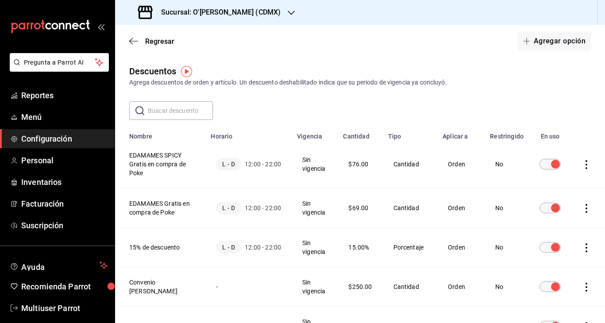
click at [210, 12] on h3 "Sucursal: O'[PERSON_NAME] (CDMX)" at bounding box center [217, 12] width 127 height 11
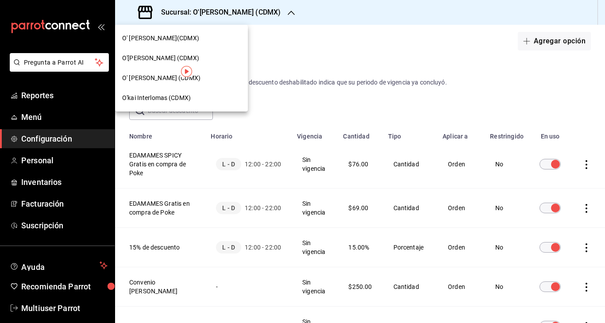
click at [161, 80] on span "O' [PERSON_NAME] (CDMX)" at bounding box center [161, 77] width 78 height 9
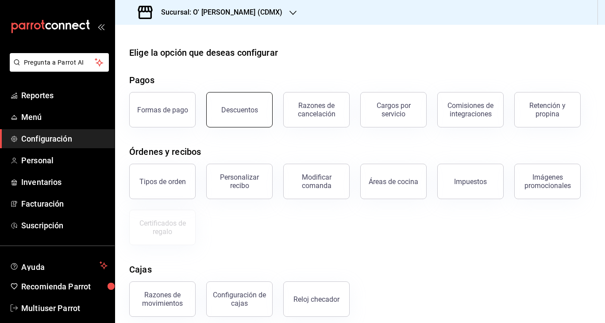
click at [248, 115] on button "Descuentos" at bounding box center [239, 109] width 66 height 35
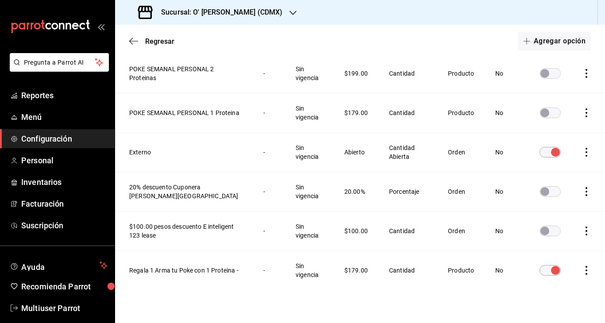
scroll to position [493, 0]
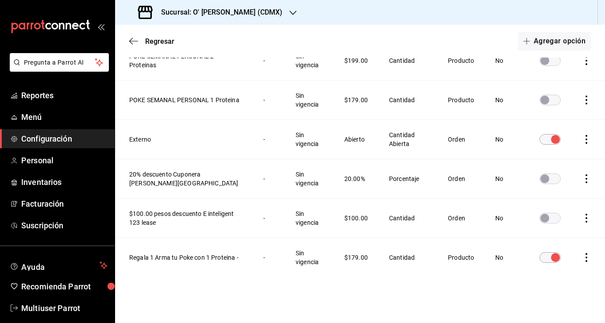
click at [586, 181] on icon "actions" at bounding box center [587, 178] width 2 height 9
click at [564, 169] on span "Duplicar" at bounding box center [546, 166] width 39 height 11
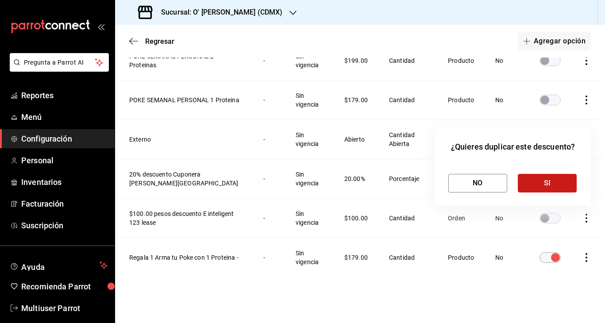
click at [552, 181] on button "SI" at bounding box center [547, 183] width 59 height 19
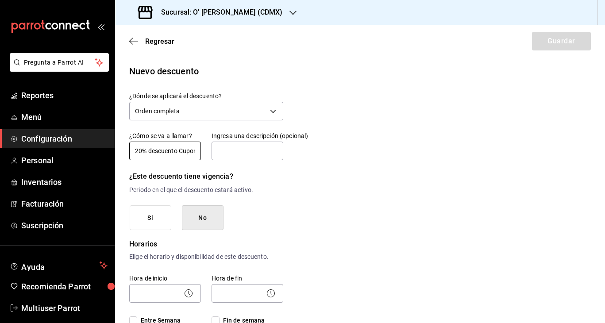
click at [139, 150] on input "20% descuento Cuponera [PERSON_NAME][GEOGRAPHIC_DATA] - [GEOGRAPHIC_DATA]" at bounding box center [165, 151] width 72 height 19
click at [186, 151] on input "10% descuento Cuponera [PERSON_NAME][GEOGRAPHIC_DATA] - [GEOGRAPHIC_DATA]" at bounding box center [165, 151] width 72 height 19
click at [184, 152] on input "10% descuento [PERSON_NAME][GEOGRAPHIC_DATA] - Copia" at bounding box center [165, 151] width 72 height 19
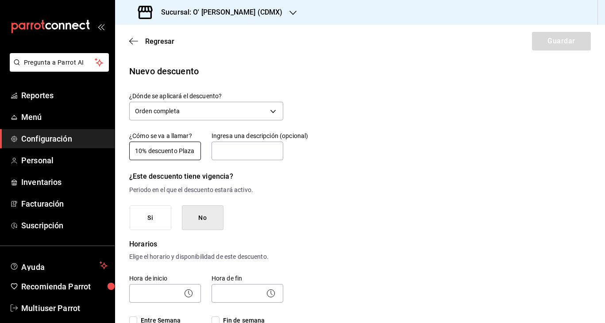
click at [189, 152] on input "10% descuento Plaza - [GEOGRAPHIC_DATA]" at bounding box center [165, 151] width 72 height 19
click at [187, 149] on input "10% descuento - Copia" at bounding box center [165, 151] width 72 height 19
type input "10% descuento"
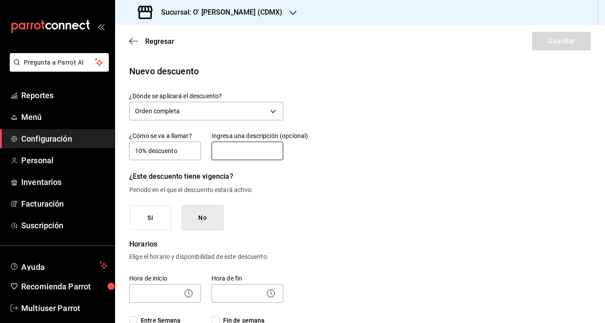
click at [236, 148] on input "text" at bounding box center [248, 151] width 72 height 19
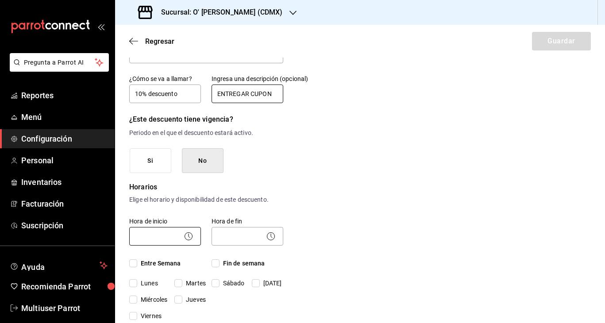
scroll to position [77, 0]
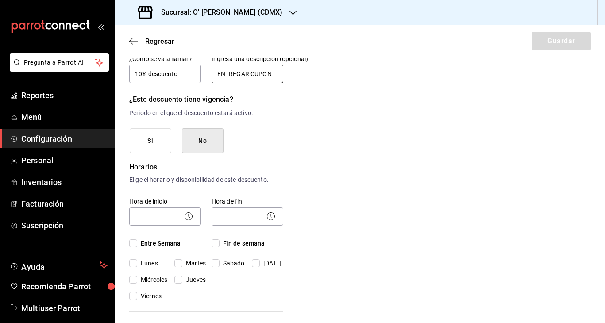
type input "ENTREGAR CUPON"
click at [134, 241] on input "Entre Semana" at bounding box center [133, 243] width 8 height 8
checkbox input "true"
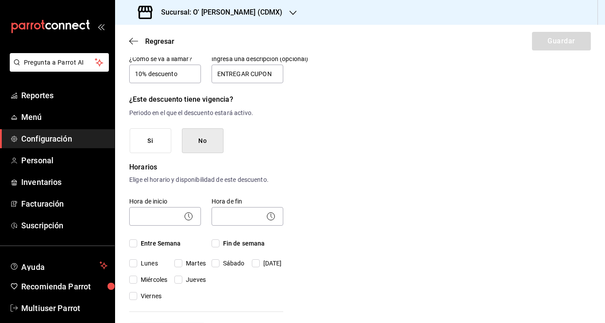
checkbox input "true"
click at [215, 242] on input "Fin de semana" at bounding box center [216, 243] width 8 height 8
checkbox input "true"
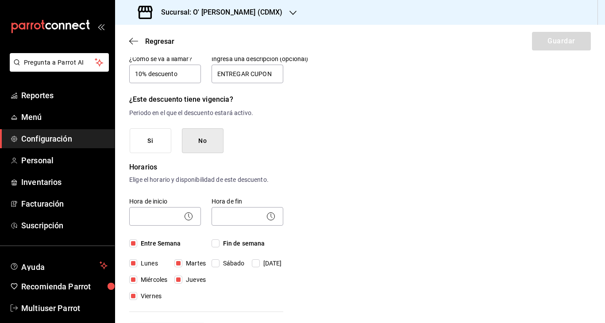
checkbox input "true"
click at [177, 215] on body "Pregunta a Parrot AI Reportes Menú Configuración Personal Inventarios Facturaci…" at bounding box center [302, 161] width 605 height 323
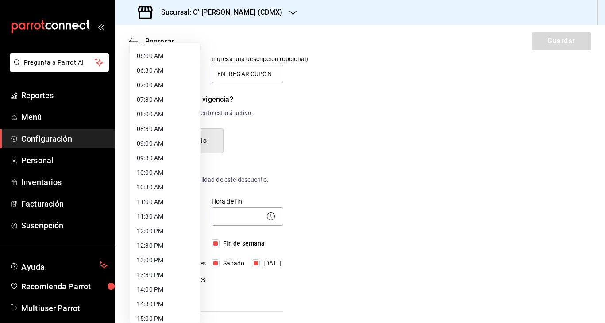
scroll to position [178, 0]
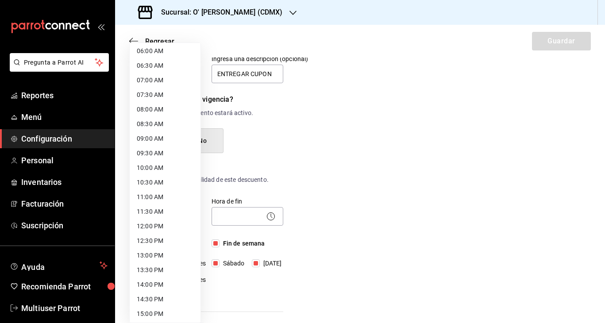
click at [168, 228] on li "12:00 PM" at bounding box center [165, 226] width 71 height 15
type input "12:00"
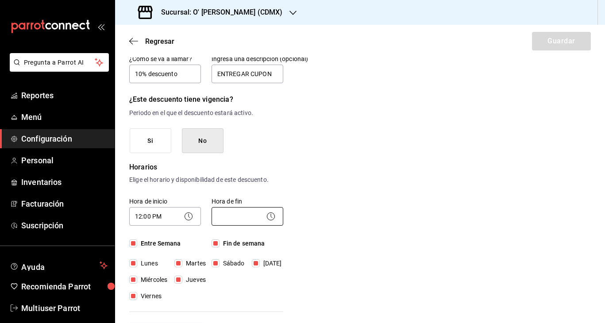
click at [234, 217] on body "Pregunta a Parrot AI Reportes Menú Configuración Personal Inventarios Facturaci…" at bounding box center [302, 161] width 605 height 323
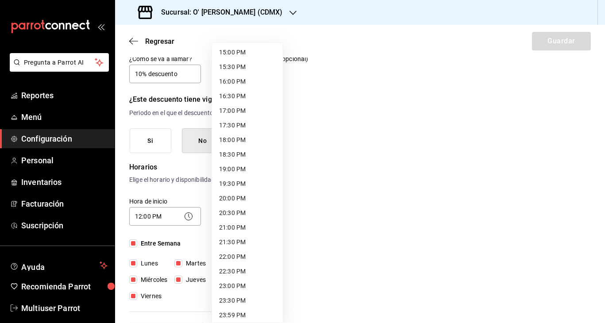
scroll to position [441, 0]
click at [235, 250] on li "22:00 PM" at bounding box center [247, 255] width 71 height 15
type input "22:00"
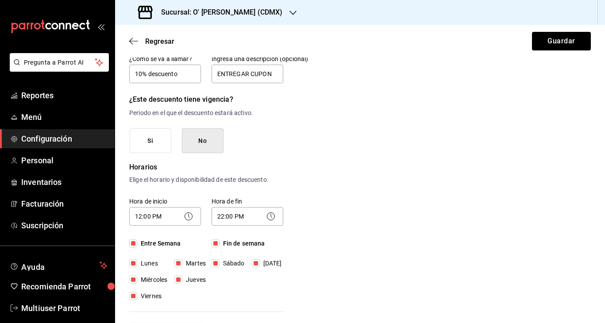
click at [347, 229] on div "Nuevo descuento ¿Dónde se aplicará el descuento? Orden completa ORDER ¿Cómo se …" at bounding box center [360, 323] width 490 height 671
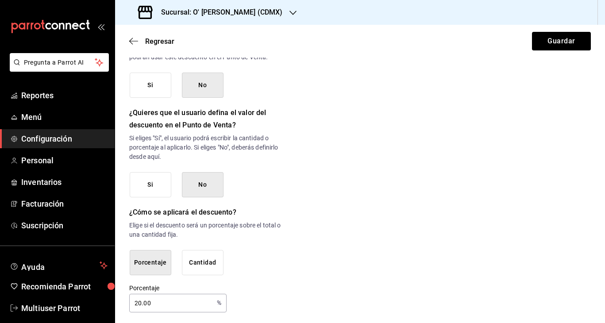
scroll to position [436, 0]
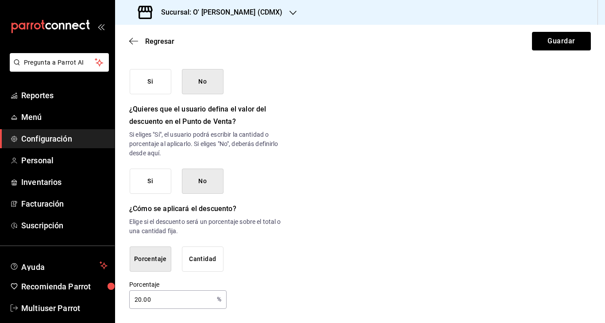
click at [138, 300] on input "20.00" at bounding box center [171, 300] width 84 height 18
type input "0.00"
type input "10"
click at [568, 34] on button "Guardar" at bounding box center [561, 41] width 59 height 19
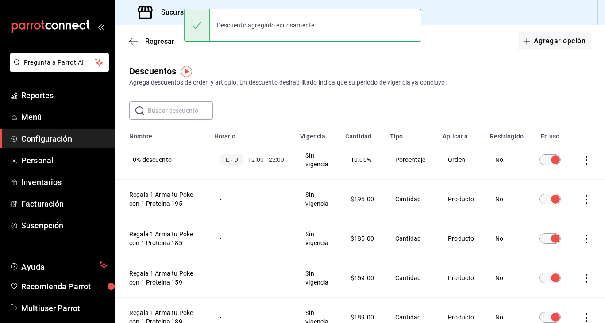
click at [587, 157] on icon "actions" at bounding box center [587, 160] width 2 height 9
click at [560, 150] on span "Duplicar" at bounding box center [546, 148] width 39 height 11
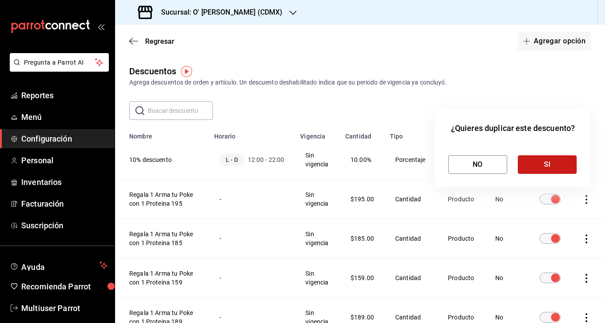
click at [541, 166] on button "SI" at bounding box center [547, 164] width 59 height 19
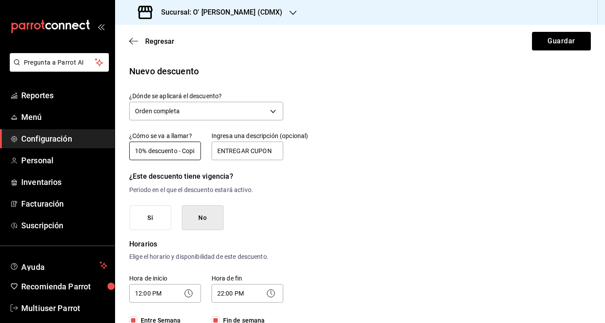
click at [140, 152] on input "10% descuento - Copia" at bounding box center [165, 151] width 72 height 19
click at [190, 150] on input "15% descuento - Copia" at bounding box center [165, 151] width 72 height 19
type input "15% descuento"
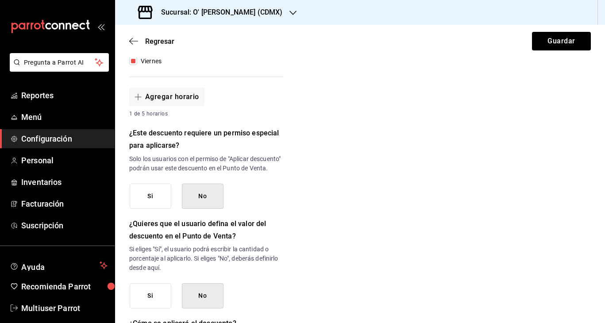
scroll to position [436, 0]
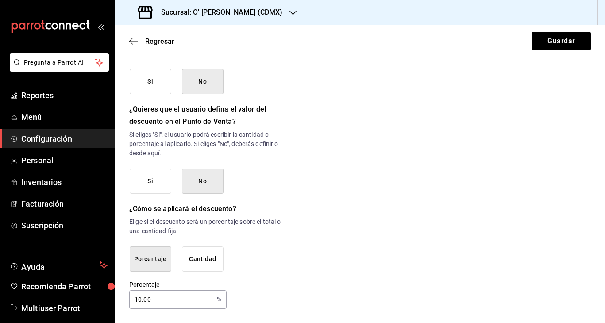
click at [139, 299] on input "10.00" at bounding box center [171, 300] width 84 height 18
type input "15"
click at [558, 37] on button "Guardar" at bounding box center [561, 41] width 59 height 19
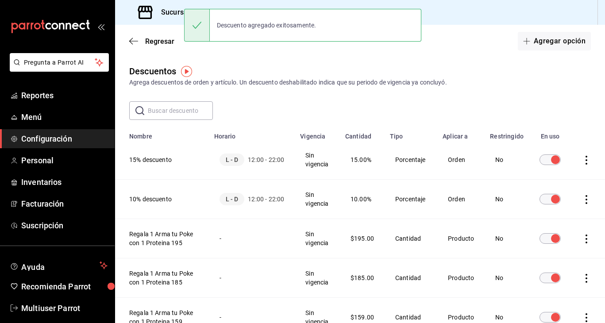
click at [585, 160] on icon "actions" at bounding box center [586, 160] width 9 height 9
click at [555, 152] on span "Duplicar" at bounding box center [546, 148] width 39 height 11
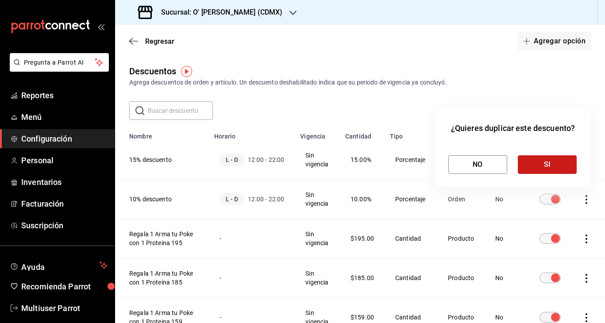
click at [542, 169] on button "SI" at bounding box center [547, 164] width 59 height 19
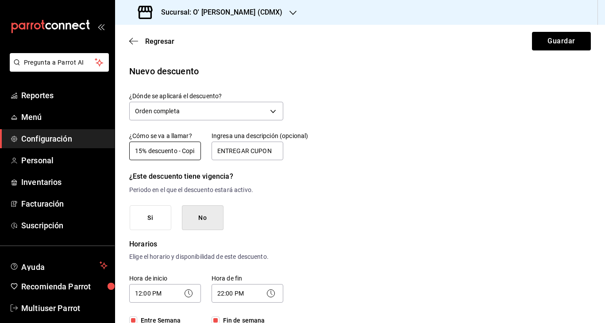
click at [150, 147] on input "15% descuento - Copia" at bounding box center [165, 151] width 72 height 19
type input "EDAMAMES Gratis en compra de Poke"
click at [240, 150] on input "ENTREGAR CUPON" at bounding box center [248, 151] width 72 height 19
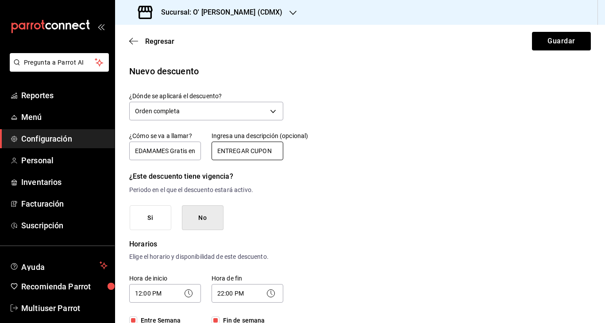
click at [240, 150] on input "ENTREGAR CUPON" at bounding box center [248, 151] width 72 height 19
click at [248, 148] on input "E CUPON" at bounding box center [248, 151] width 72 height 19
type input "EDAMAMES NATURALES"
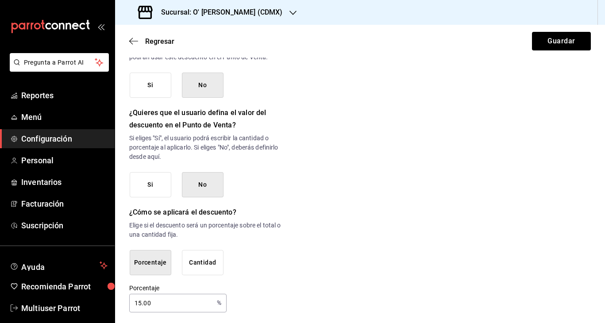
scroll to position [436, 0]
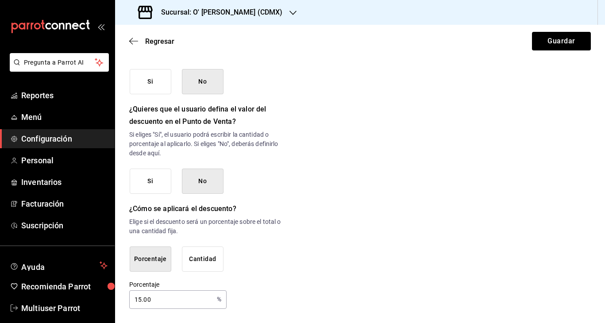
click at [201, 264] on button "Cantidad" at bounding box center [203, 259] width 42 height 25
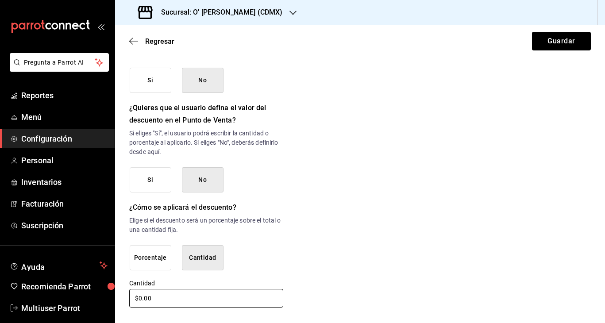
click at [150, 298] on input "$0.00" at bounding box center [206, 298] width 154 height 19
type input "$69.00"
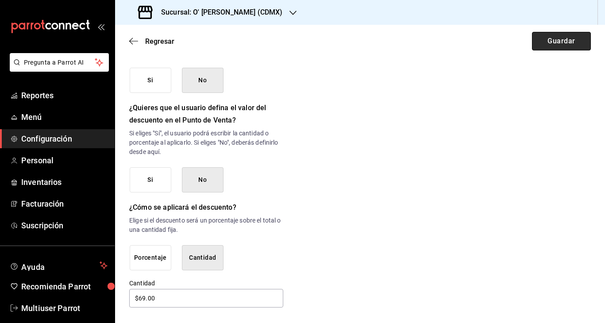
click at [564, 45] on button "Guardar" at bounding box center [561, 41] width 59 height 19
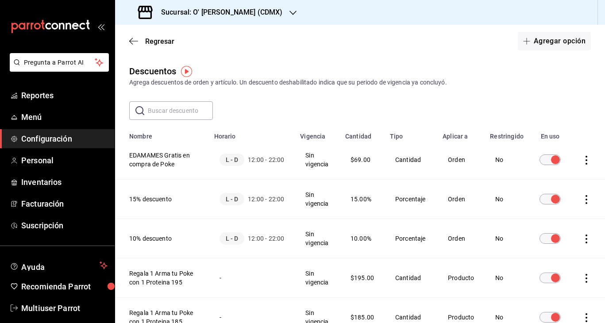
click at [584, 156] on icon "actions" at bounding box center [586, 160] width 9 height 9
click at [561, 152] on span "Duplicar" at bounding box center [546, 148] width 39 height 11
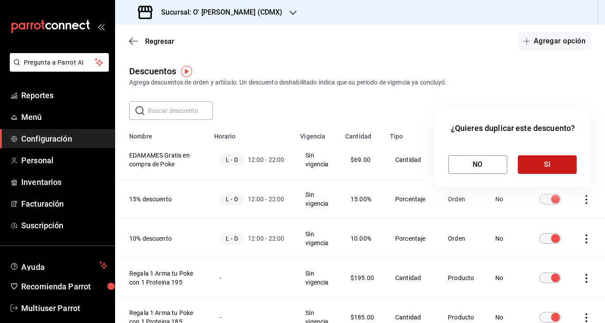
click at [545, 163] on button "SI" at bounding box center [547, 164] width 59 height 19
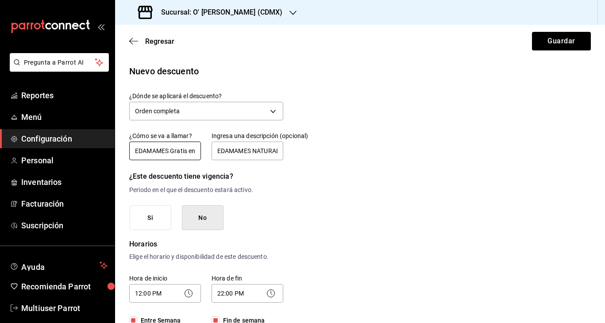
click at [164, 150] on input "EDAMAMES Gratis en compra de Poke - Copia" at bounding box center [165, 151] width 72 height 19
type input "EDAMAMES SPICY Gratis en compra de Poke"
click at [248, 151] on input "EDAMAMES NATURALES" at bounding box center [248, 151] width 72 height 19
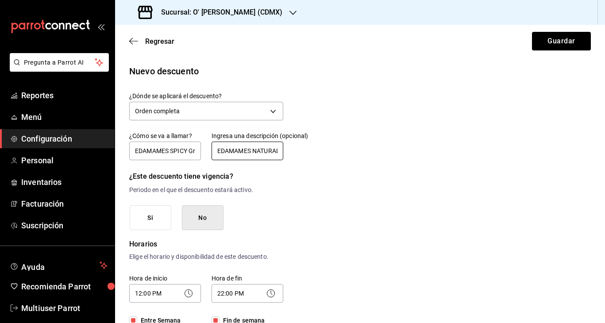
click at [248, 151] on input "EDAMAMES NATURALES" at bounding box center [248, 151] width 72 height 19
type input "EDAMAMES SPICY"
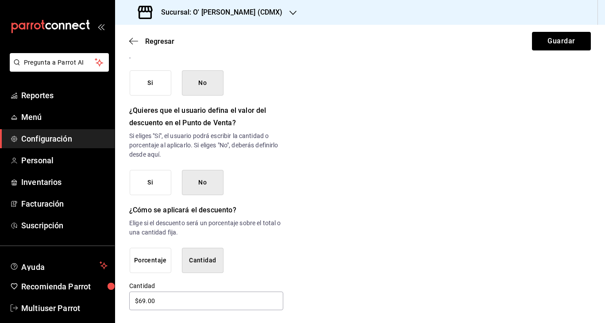
scroll to position [437, 0]
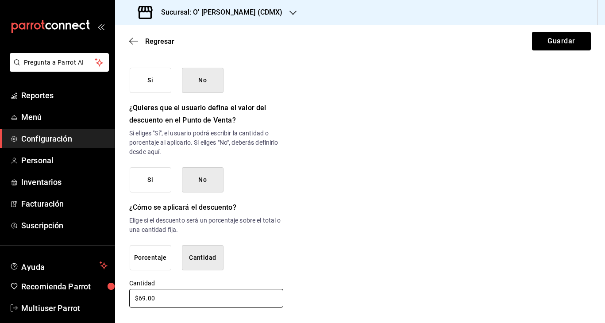
click at [149, 298] on input "$69.00" at bounding box center [206, 298] width 154 height 19
type input "$76.00"
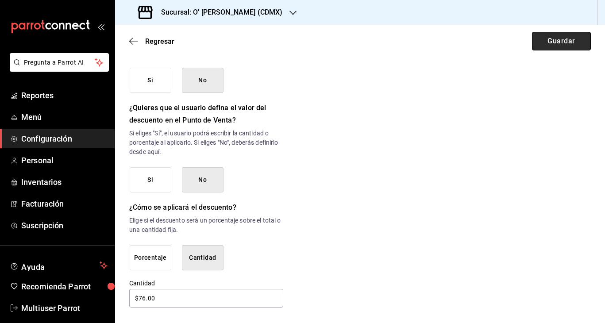
click at [550, 40] on button "Guardar" at bounding box center [561, 41] width 59 height 19
